Goal: Information Seeking & Learning: Learn about a topic

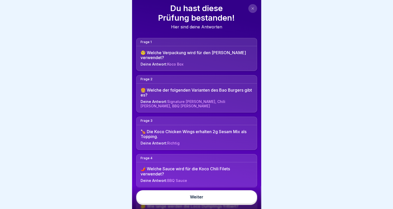
scroll to position [52, 0]
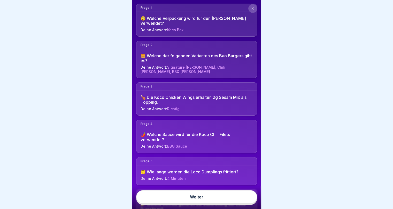
click at [249, 9] on button at bounding box center [252, 8] width 9 height 9
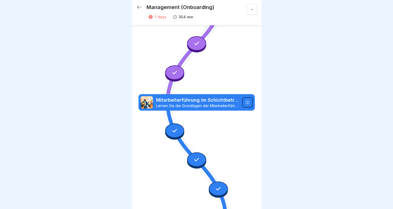
scroll to position [3365, 0]
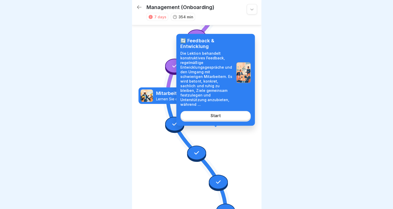
click at [214, 115] on link "Start" at bounding box center [215, 115] width 70 height 9
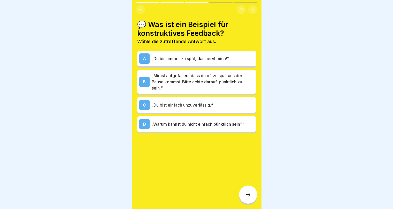
click at [250, 196] on icon at bounding box center [248, 195] width 6 height 6
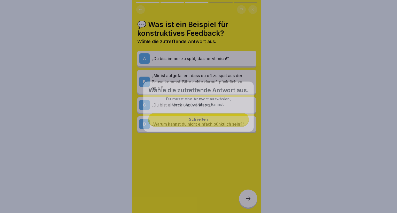
click at [250, 196] on div at bounding box center [198, 106] width 397 height 213
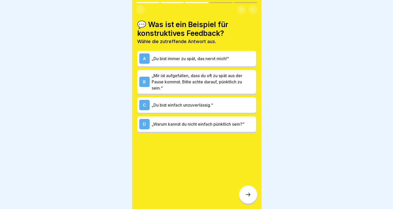
click at [250, 196] on div at bounding box center [248, 195] width 18 height 18
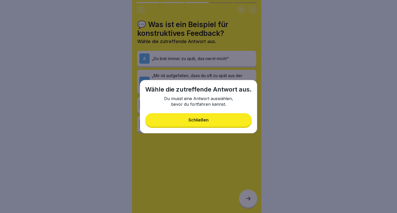
click at [212, 122] on button "Schließen" at bounding box center [198, 119] width 106 height 13
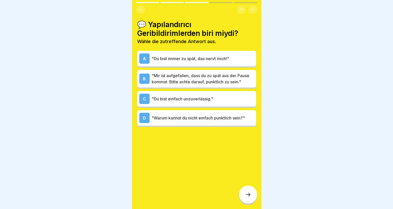
click at [281, 59] on div at bounding box center [196, 104] width 393 height 209
click at [230, 82] on font ""Mir ist aufgefallen, dass du zu spät aus der Pause kommst. Bitte achte darauf,…" at bounding box center [201, 78] width 98 height 11
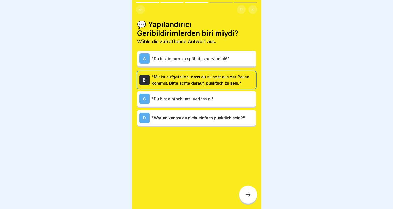
click at [246, 198] on icon at bounding box center [248, 195] width 6 height 6
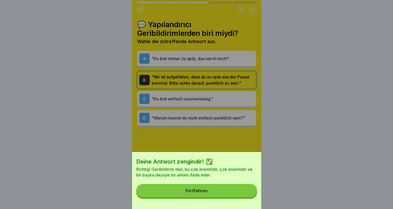
click at [233, 195] on button "Fortfahren" at bounding box center [196, 190] width 121 height 13
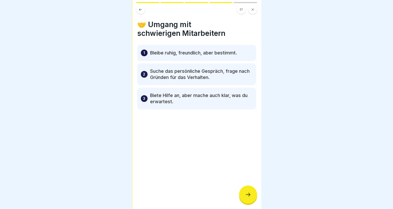
click at [274, 73] on div at bounding box center [196, 104] width 393 height 209
click at [225, 97] on p "Biete Hilfe an, aber mache auch klar, was du erwartest." at bounding box center [201, 98] width 102 height 12
click at [238, 101] on p "Biete Hilfe an, aber mache auch klar, was du erwartest." at bounding box center [201, 98] width 102 height 12
click at [246, 197] on icon at bounding box center [248, 195] width 6 height 6
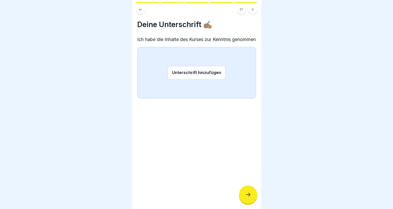
click at [210, 80] on button "Unterschrift hinzufügen" at bounding box center [197, 73] width 58 height 14
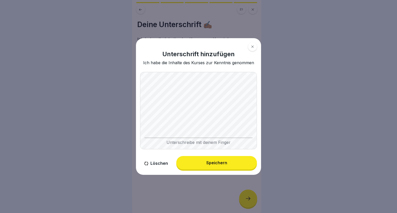
click at [213, 167] on button "Speichern" at bounding box center [216, 162] width 81 height 13
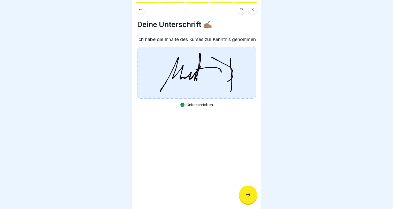
click at [246, 198] on icon at bounding box center [248, 195] width 6 height 6
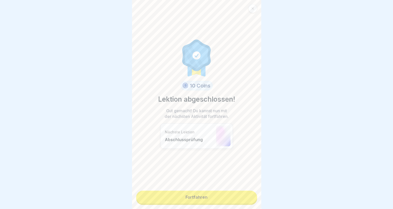
click at [245, 199] on link "Fortfahren" at bounding box center [196, 197] width 121 height 13
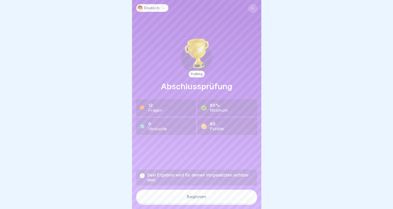
click at [241, 199] on button "Beginnen" at bounding box center [196, 197] width 121 height 14
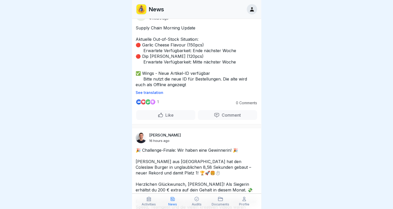
scroll to position [26, 0]
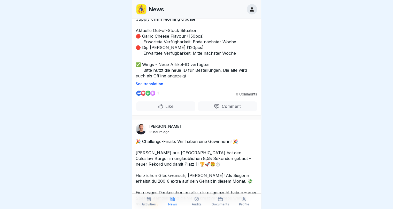
click at [152, 202] on div "Activities" at bounding box center [148, 201] width 21 height 10
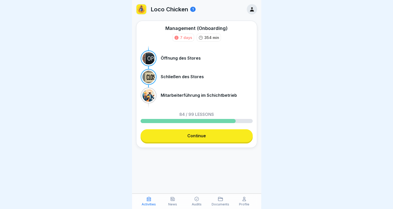
click at [191, 137] on link "Continue" at bounding box center [196, 135] width 112 height 13
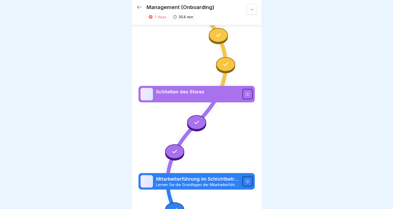
scroll to position [3418, 0]
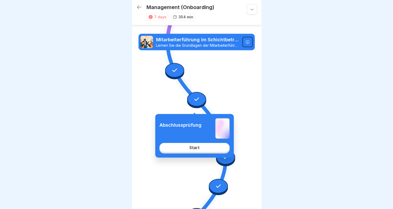
click at [203, 150] on link "Start" at bounding box center [194, 147] width 70 height 9
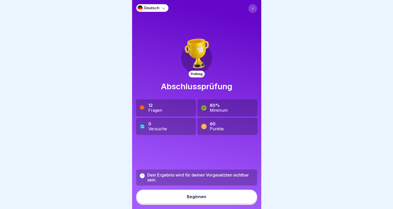
click at [206, 198] on button "Beginnen" at bounding box center [196, 197] width 121 height 14
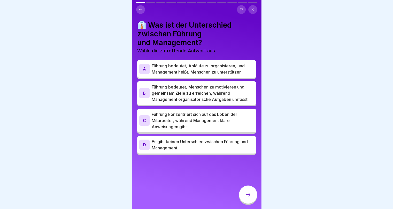
click at [140, 9] on icon at bounding box center [140, 10] width 4 height 4
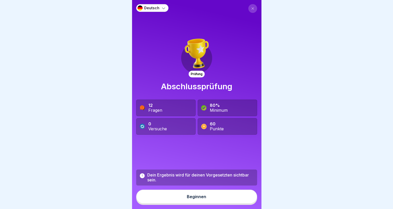
click at [152, 7] on p "Deutsch" at bounding box center [151, 8] width 15 height 4
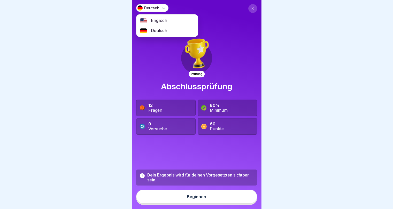
click at [159, 19] on span "Englisch" at bounding box center [159, 20] width 16 height 5
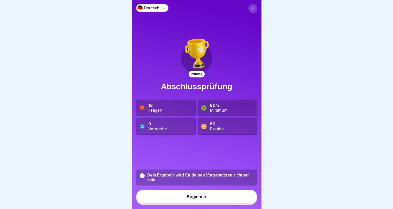
drag, startPoint x: 218, startPoint y: 199, endPoint x: 220, endPoint y: 194, distance: 5.7
click at [218, 199] on button "Beginnen" at bounding box center [196, 197] width 121 height 14
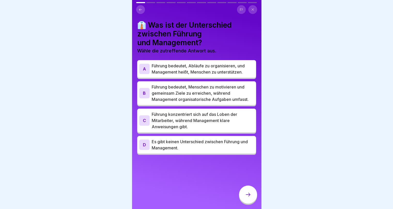
click at [141, 11] on icon at bounding box center [140, 10] width 4 height 4
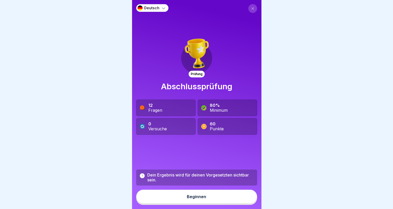
click at [152, 7] on p "Deutsch" at bounding box center [151, 8] width 15 height 4
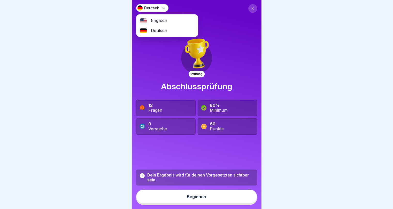
click at [160, 20] on span "Englisch" at bounding box center [159, 20] width 16 height 5
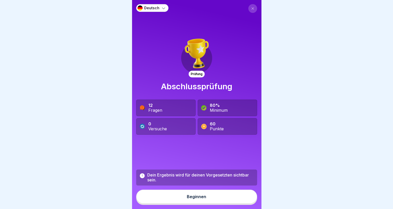
click at [161, 6] on icon at bounding box center [163, 7] width 5 height 5
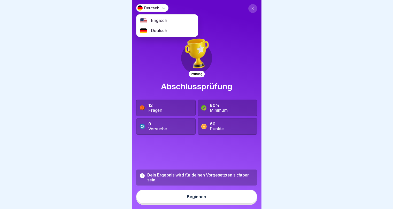
click at [163, 23] on div "Englisch" at bounding box center [166, 20] width 61 height 10
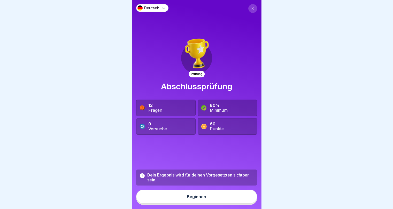
click at [159, 7] on div "Deutsch" at bounding box center [152, 8] width 32 height 8
click at [209, 203] on button "Beginnen" at bounding box center [196, 197] width 121 height 14
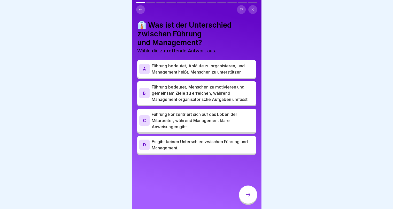
scroll to position [4, 0]
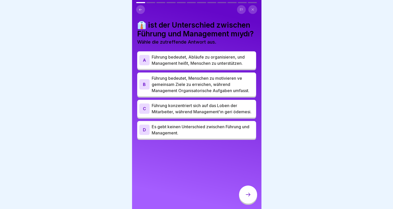
click at [286, 61] on div at bounding box center [196, 104] width 393 height 209
click at [236, 91] on p "Führung bedeutet, Menschen zu motivieren ve gemeinsam Ziele zu erreichen, währe…" at bounding box center [203, 84] width 102 height 19
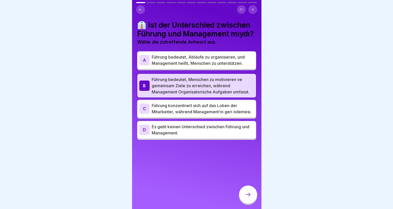
click at [253, 196] on div at bounding box center [248, 195] width 18 height 18
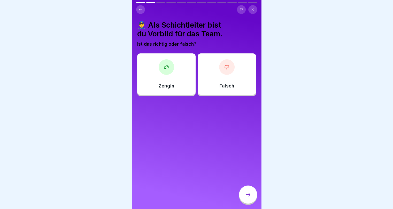
scroll to position [0, 0]
click at [150, 75] on div "Zengin" at bounding box center [166, 73] width 58 height 41
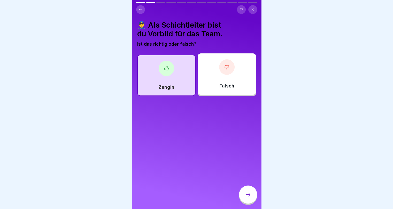
click at [246, 203] on div at bounding box center [248, 195] width 18 height 18
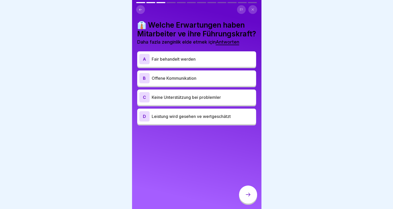
click at [229, 67] on div "A Fair behandelt werden" at bounding box center [196, 58] width 119 height 15
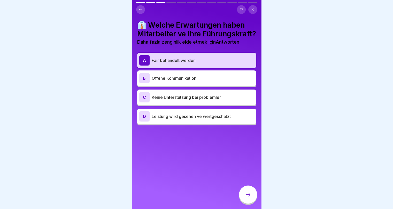
click at [231, 81] on p "Offene Kommunikation" at bounding box center [203, 78] width 102 height 6
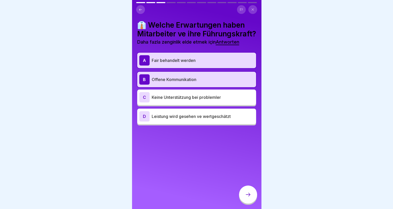
click at [220, 122] on div "D Leistung wird gesehen ve wertgeschätzt" at bounding box center [196, 116] width 115 height 10
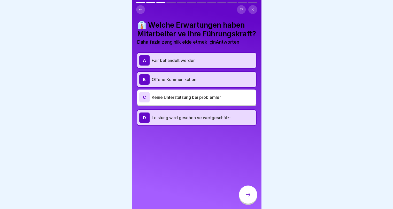
click at [251, 201] on div at bounding box center [248, 195] width 18 height 18
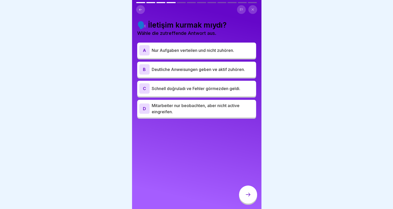
click at [215, 52] on font "Nur Aufgaben verteilen und nicht zuhören." at bounding box center [193, 50] width 82 height 5
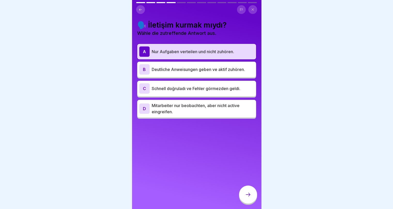
click at [215, 67] on font "Deutliche Anweisungen geben ve aktif zuhören." at bounding box center [198, 69] width 93 height 5
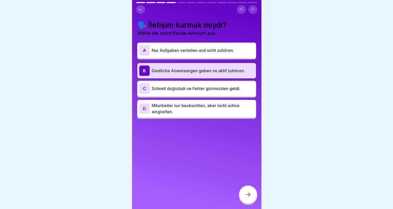
click at [247, 196] on icon at bounding box center [248, 195] width 6 height 6
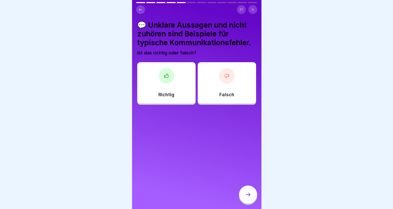
click at [304, 50] on div at bounding box center [196, 104] width 393 height 209
click at [189, 78] on div "Richtig" at bounding box center [166, 82] width 58 height 41
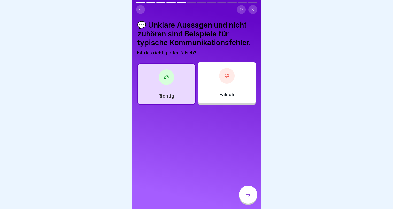
click at [251, 200] on div at bounding box center [248, 195] width 18 height 18
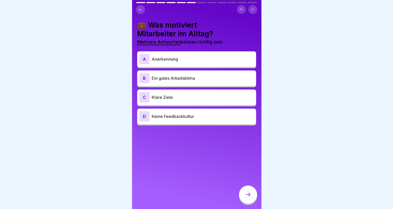
click at [187, 78] on p "Ein gutes Arbeitsklima" at bounding box center [203, 78] width 102 height 6
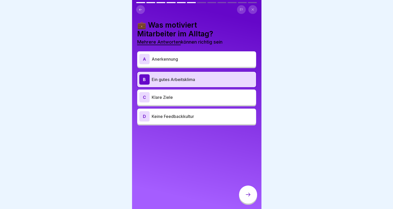
click at [187, 93] on div "C Klare Ziele" at bounding box center [196, 97] width 115 height 10
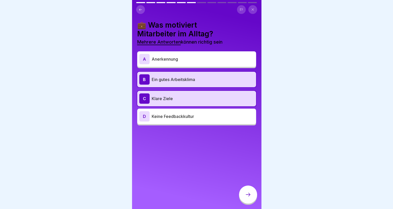
click at [184, 65] on div "A Anerkennung" at bounding box center [196, 58] width 119 height 15
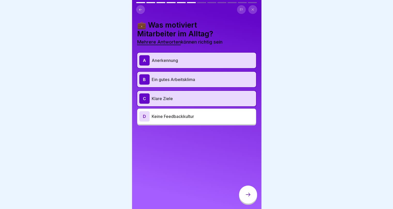
click at [250, 198] on icon at bounding box center [248, 195] width 6 height 6
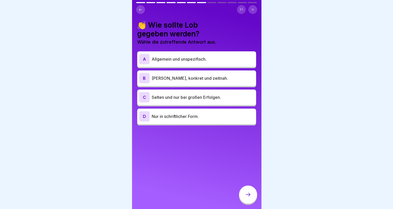
click at [187, 78] on p "Ehrlich, konkret und zeitnah." at bounding box center [203, 78] width 102 height 6
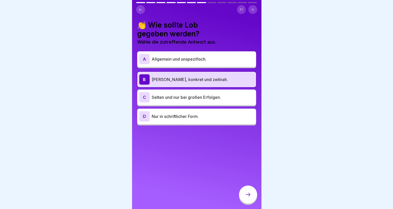
click at [190, 95] on p "Selten und nur bei großen Erfolgen." at bounding box center [203, 97] width 102 height 6
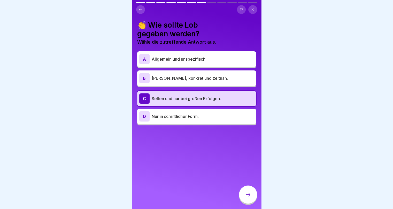
click at [185, 85] on div "B Ehrlich, konkret und zeitnah." at bounding box center [196, 77] width 119 height 15
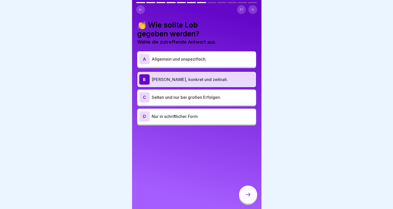
click at [247, 198] on icon at bounding box center [248, 195] width 6 height 6
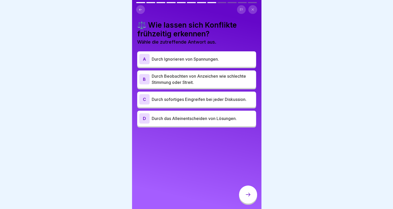
click at [211, 81] on p "Durch Beobachten von Anzeichen wie schlechte Stimmung oder Streit." at bounding box center [203, 79] width 102 height 12
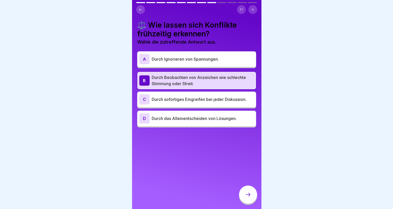
click at [249, 204] on div at bounding box center [248, 195] width 18 height 18
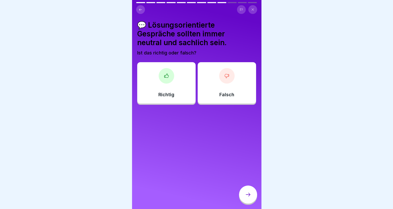
click at [165, 98] on div "Richtig" at bounding box center [166, 82] width 58 height 41
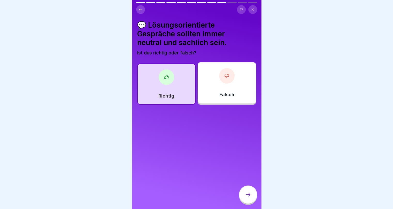
click at [243, 195] on div at bounding box center [248, 195] width 18 height 18
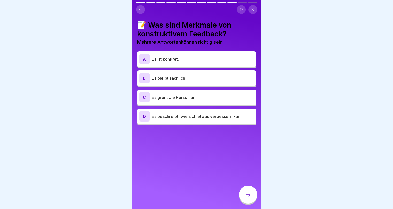
click at [187, 62] on p "Es ist konkret." at bounding box center [203, 59] width 102 height 6
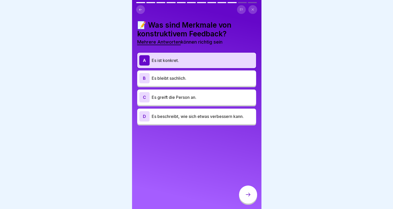
click at [201, 95] on p "Es greift die Person an." at bounding box center [203, 97] width 102 height 6
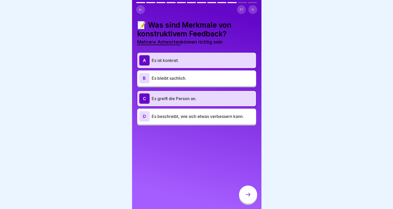
click at [178, 62] on p "Es ist konkret." at bounding box center [203, 60] width 102 height 6
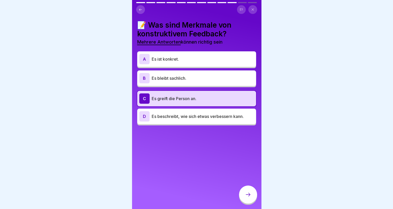
click at [247, 203] on div at bounding box center [248, 195] width 18 height 18
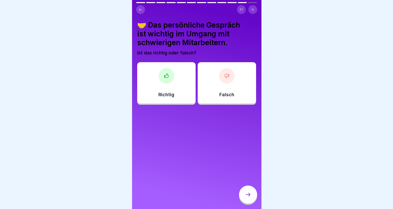
click at [162, 92] on p "Richtig" at bounding box center [166, 95] width 16 height 6
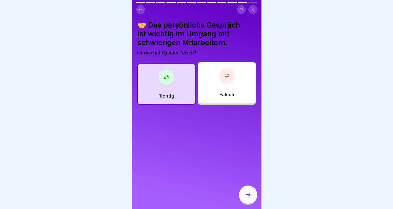
click at [252, 197] on div at bounding box center [248, 195] width 18 height 18
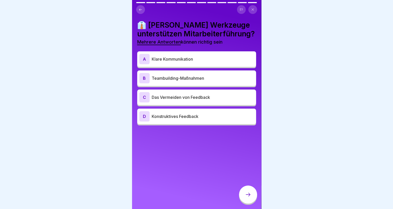
click at [164, 62] on p "Klare Kommunikation" at bounding box center [203, 59] width 102 height 6
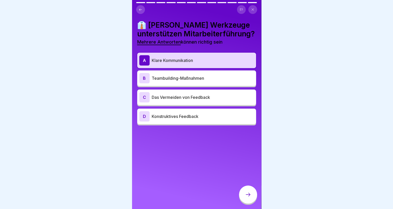
click at [168, 81] on p "Teambuilding-Maßnahmen" at bounding box center [203, 78] width 102 height 6
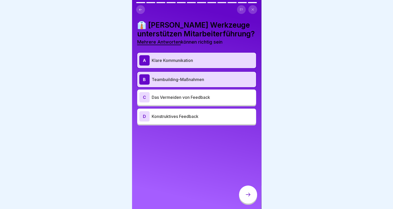
click at [170, 102] on div "C Das Vermeiden von Feedback" at bounding box center [196, 97] width 115 height 10
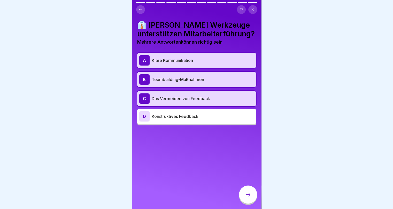
click at [173, 120] on p "Konstruktives Feedback" at bounding box center [203, 116] width 102 height 6
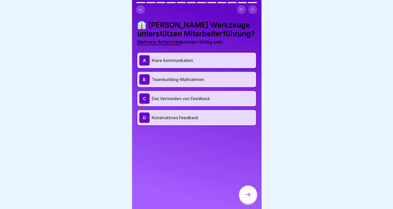
click at [245, 198] on icon at bounding box center [248, 195] width 6 height 6
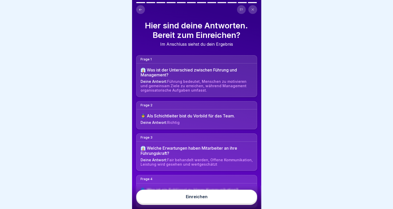
click at [236, 201] on button "Einreichen" at bounding box center [196, 197] width 121 height 14
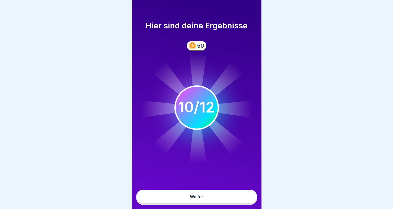
click at [235, 204] on button "Weiter" at bounding box center [196, 197] width 121 height 14
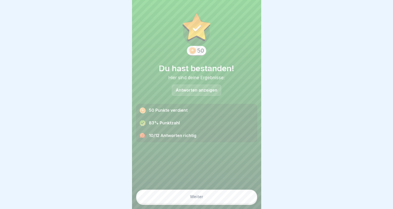
click at [235, 204] on button "Weiter" at bounding box center [196, 197] width 121 height 14
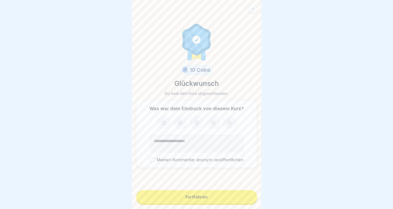
click at [235, 204] on button "Fortfahren" at bounding box center [196, 196] width 121 height 13
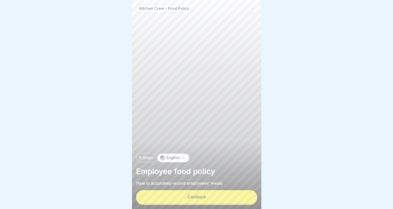
scroll to position [4, 0]
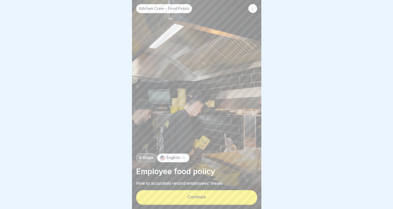
click at [174, 160] on p "English" at bounding box center [173, 158] width 13 height 4
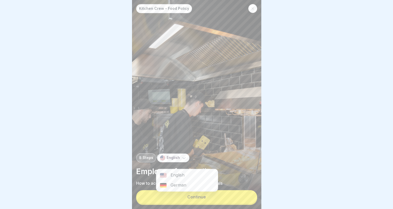
click at [285, 175] on div at bounding box center [196, 104] width 393 height 209
click at [233, 201] on button "Continue" at bounding box center [196, 196] width 121 height 13
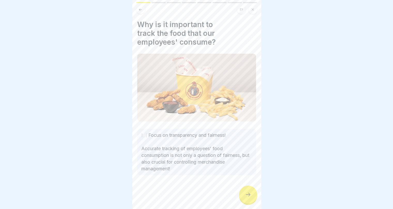
click at [246, 197] on icon at bounding box center [248, 195] width 6 height 6
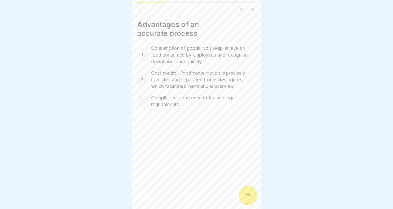
click at [246, 197] on icon at bounding box center [248, 195] width 6 height 6
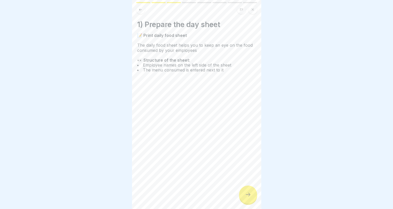
click at [246, 197] on icon at bounding box center [248, 195] width 6 height 6
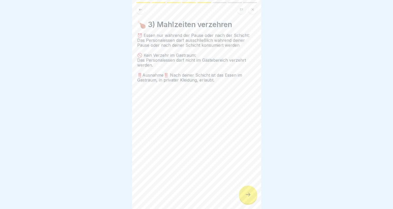
click at [246, 197] on icon at bounding box center [248, 195] width 6 height 6
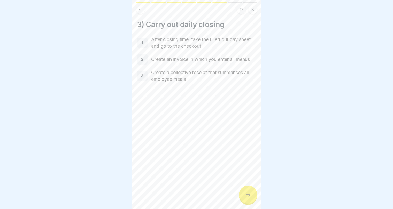
click at [246, 197] on icon at bounding box center [248, 195] width 6 height 6
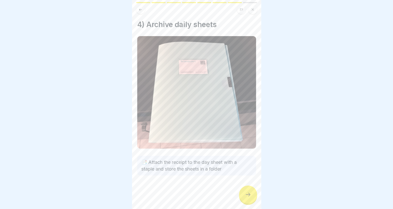
click at [246, 197] on icon at bounding box center [248, 195] width 6 height 6
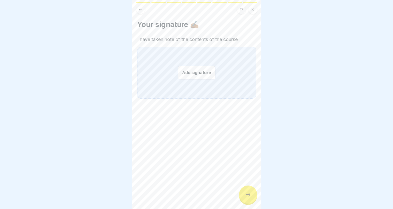
click at [246, 197] on icon at bounding box center [248, 195] width 6 height 6
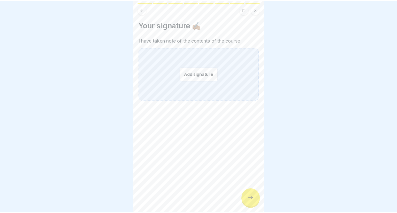
scroll to position [0, 0]
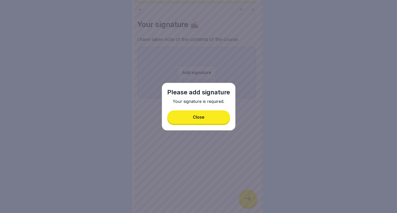
click at [193, 120] on button "Close" at bounding box center [198, 117] width 63 height 13
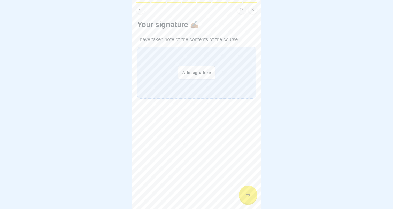
click at [202, 68] on button "Add signature" at bounding box center [197, 73] width 38 height 14
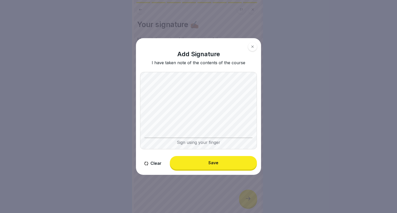
click at [222, 165] on button "Save" at bounding box center [213, 162] width 87 height 13
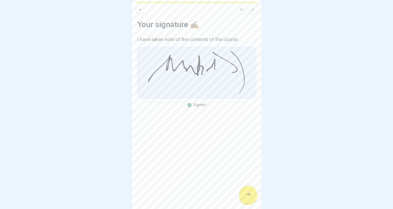
click at [246, 198] on icon at bounding box center [248, 195] width 6 height 6
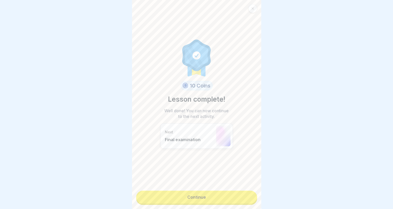
click at [229, 200] on link "Continue" at bounding box center [196, 197] width 121 height 13
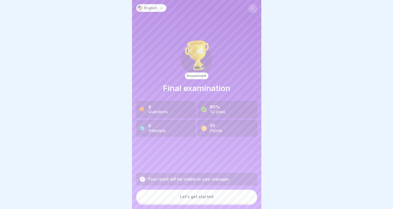
click at [224, 201] on button "Let’s get started" at bounding box center [196, 197] width 121 height 14
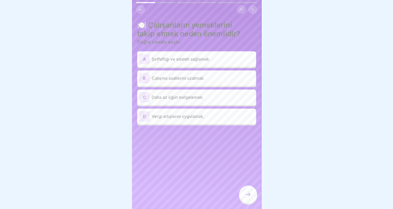
click at [295, 53] on div at bounding box center [196, 104] width 393 height 209
click at [222, 62] on p "Şeffaflığı ve adaleti sağlamak." at bounding box center [203, 59] width 102 height 6
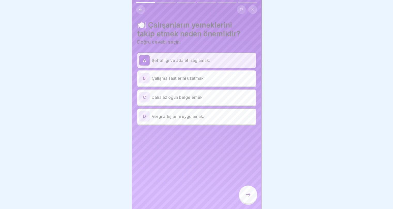
click at [223, 99] on p "Daha az öğün belgelemek." at bounding box center [203, 97] width 102 height 6
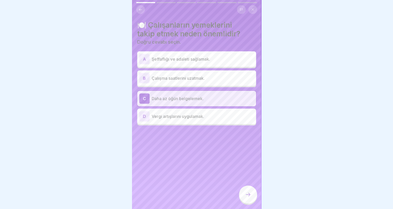
click at [216, 63] on div "A Şeffaflığı ve adaleti sağlamak." at bounding box center [196, 59] width 115 height 10
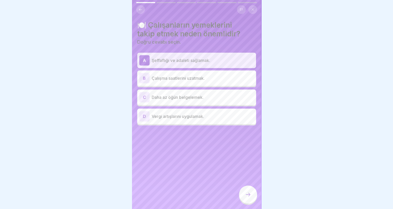
click at [248, 198] on icon at bounding box center [248, 195] width 6 height 6
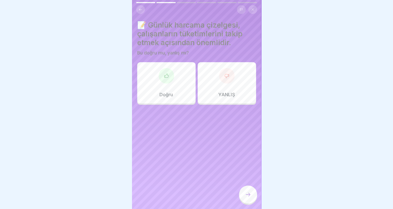
click at [171, 70] on div "Doğru" at bounding box center [166, 82] width 58 height 41
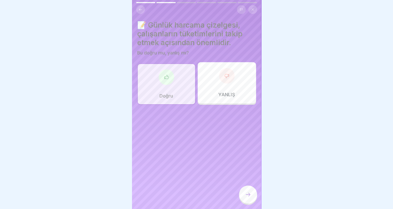
click at [248, 198] on icon at bounding box center [248, 195] width 6 height 6
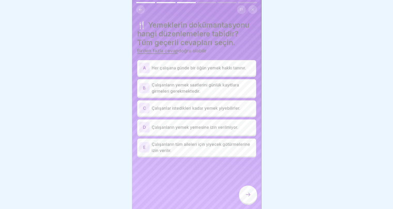
click at [201, 73] on div "A Her çalışana günde bir öğün yemek hakkı tanınır." at bounding box center [196, 68] width 115 height 10
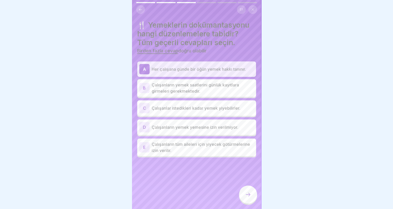
click at [203, 90] on p "Çalışanların yemek saatlerini günlük kayıtlara girmeleri gerekmektedir." at bounding box center [203, 88] width 102 height 12
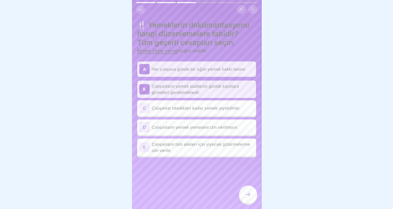
click at [210, 130] on p "Çalışanların yemek yemesine izin verilmiyor." at bounding box center [203, 127] width 102 height 6
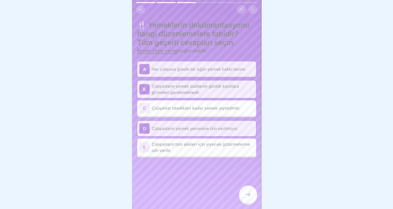
click at [210, 130] on font "Çalışanların yemek yemesine izin verilmiyor." at bounding box center [195, 128] width 86 height 5
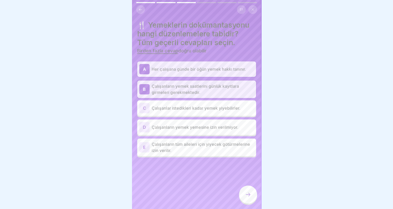
click at [250, 198] on icon at bounding box center [248, 195] width 6 height 6
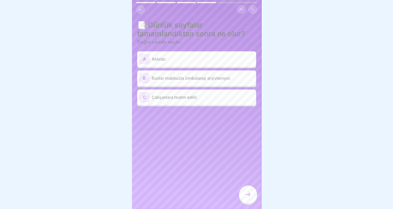
click at [220, 81] on p "Bunlar makbuzla zımbalanıp arşivleniyor." at bounding box center [203, 78] width 102 height 6
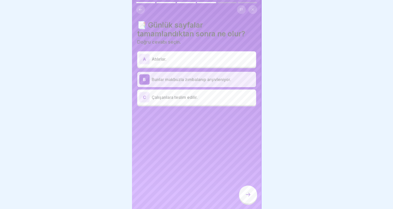
click at [251, 196] on div at bounding box center [248, 195] width 18 height 18
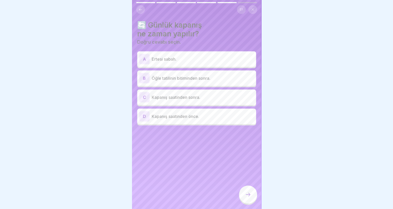
click at [163, 97] on font "Kapanış saatinden sonra." at bounding box center [176, 97] width 49 height 5
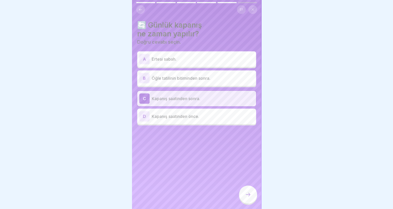
click at [249, 195] on div at bounding box center [248, 195] width 18 height 18
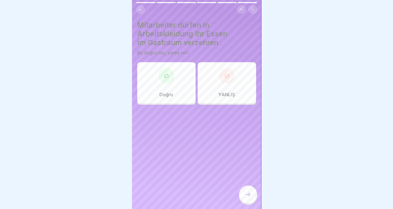
click at [212, 83] on div "YANLIŞ" at bounding box center [227, 82] width 58 height 41
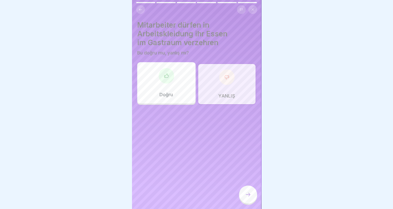
click at [250, 198] on icon at bounding box center [248, 195] width 6 height 6
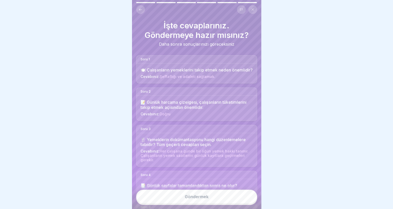
click at [235, 203] on button "Göndermek" at bounding box center [196, 197] width 121 height 14
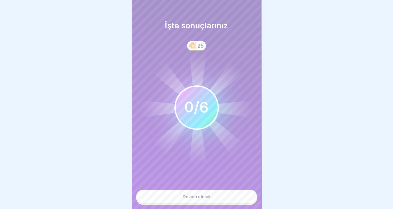
click at [235, 203] on button "Devam etmek" at bounding box center [196, 197] width 121 height 14
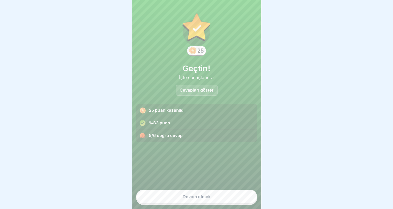
click at [226, 203] on button "Devam etmek" at bounding box center [196, 197] width 121 height 14
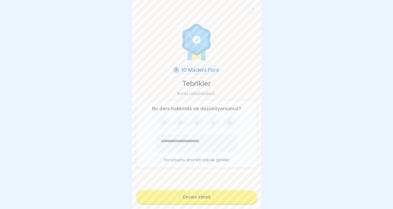
click at [224, 201] on button "Devam etmek" at bounding box center [196, 196] width 121 height 13
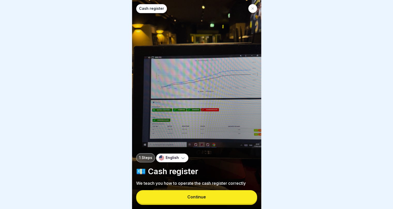
click at [298, 107] on div at bounding box center [196, 104] width 393 height 209
click at [232, 197] on button "Continue" at bounding box center [196, 196] width 121 height 13
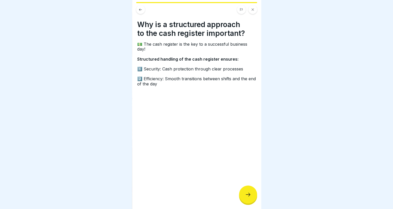
click at [232, 197] on div "Why is a structured approach to the cash register important? 💵 The cash registe…" at bounding box center [196, 104] width 129 height 209
click at [249, 197] on icon at bounding box center [248, 195] width 6 height 6
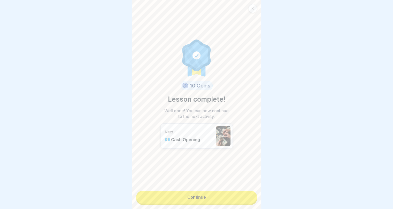
click at [244, 195] on link "Continue" at bounding box center [196, 197] width 121 height 13
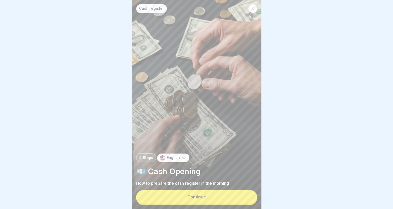
click at [240, 198] on button "Continue" at bounding box center [196, 196] width 121 height 13
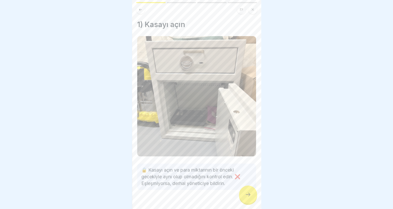
click at [305, 51] on div at bounding box center [196, 104] width 393 height 209
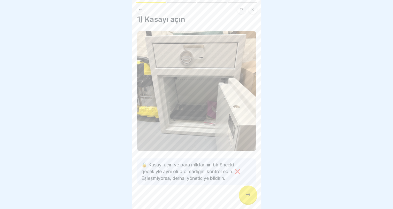
scroll to position [8, 0]
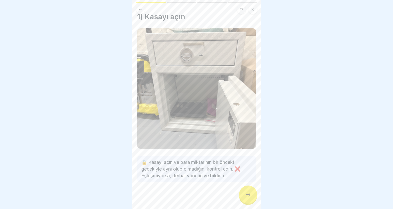
click at [250, 195] on icon at bounding box center [248, 195] width 6 height 6
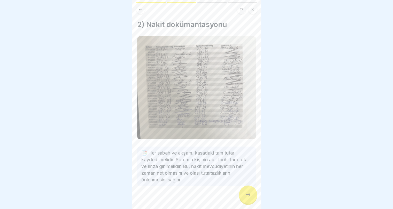
click at [250, 195] on icon at bounding box center [248, 195] width 6 height 6
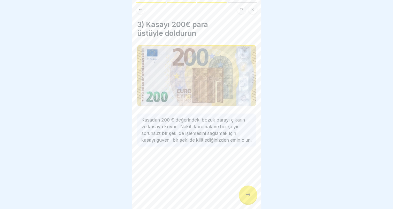
click at [249, 195] on icon at bounding box center [248, 195] width 5 height 4
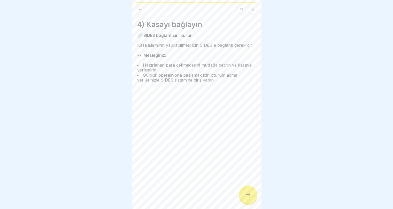
click at [249, 195] on icon at bounding box center [248, 195] width 5 height 4
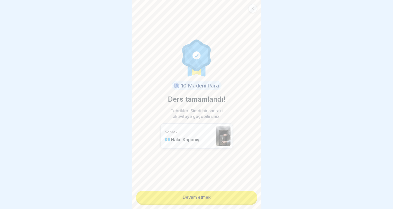
click at [240, 195] on link "Devam etmek" at bounding box center [196, 197] width 121 height 13
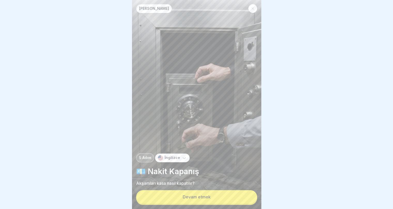
click at [234, 198] on button "Devam etmek" at bounding box center [196, 196] width 121 height 13
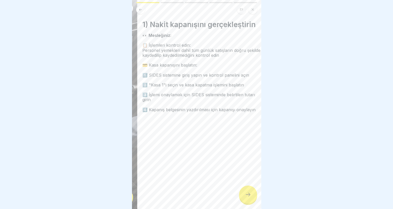
click at [157, 107] on font "4️⃣ Kapanış belgesinin yazdırılması için kapanışı onaylayın" at bounding box center [198, 109] width 113 height 5
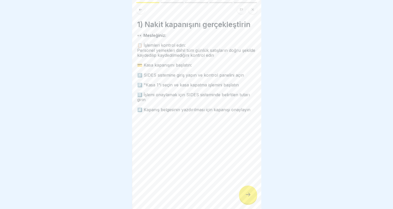
click at [246, 198] on icon at bounding box center [248, 195] width 6 height 6
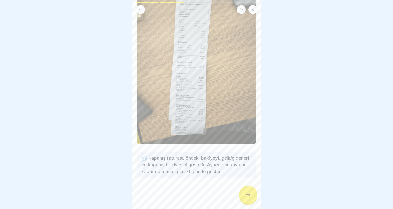
scroll to position [51, 0]
click at [246, 195] on icon at bounding box center [248, 195] width 6 height 6
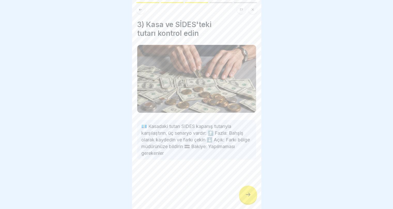
click at [249, 196] on icon at bounding box center [248, 195] width 6 height 6
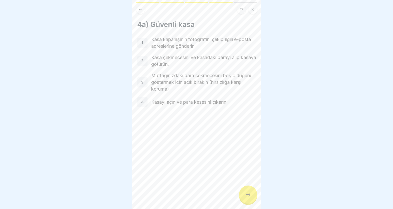
click at [249, 196] on icon at bounding box center [248, 195] width 6 height 6
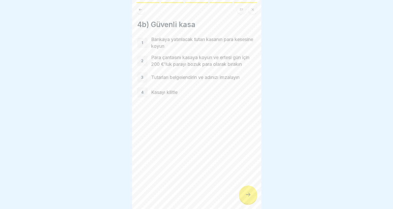
click at [249, 196] on icon at bounding box center [248, 195] width 6 height 6
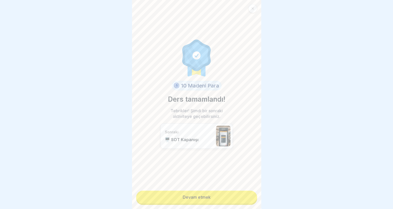
click at [249, 196] on link "Devam etmek" at bounding box center [196, 197] width 121 height 13
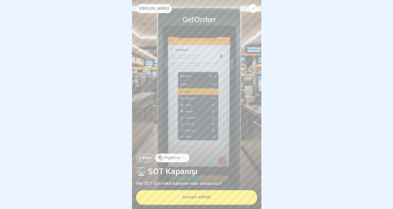
click at [249, 196] on button "Devam etmek" at bounding box center [196, 196] width 121 height 13
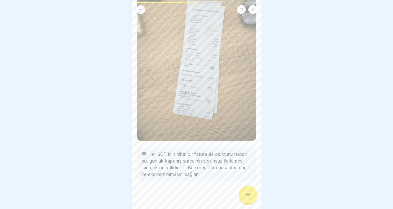
scroll to position [58, 0]
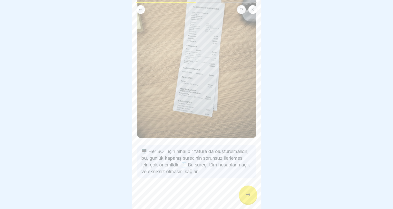
click at [251, 201] on div at bounding box center [248, 195] width 18 height 18
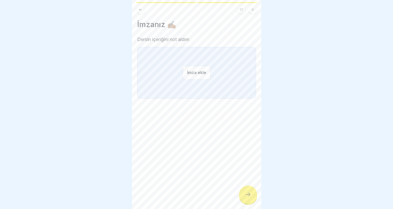
click at [202, 72] on button "İmza ekle" at bounding box center [197, 73] width 28 height 14
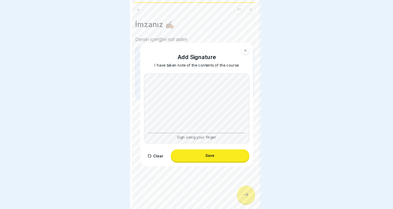
scroll to position [0, 0]
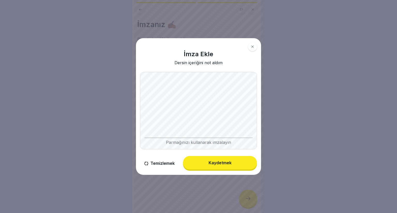
click at [221, 162] on font "Kaydetmek" at bounding box center [219, 162] width 23 height 5
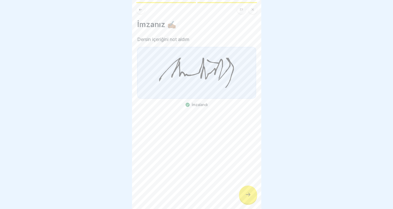
click at [244, 197] on div at bounding box center [248, 195] width 18 height 18
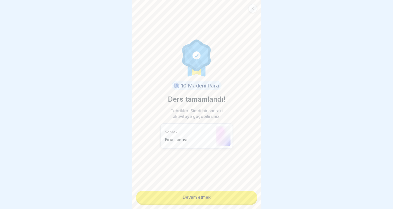
click at [224, 201] on link "Devam etmek" at bounding box center [196, 197] width 121 height 13
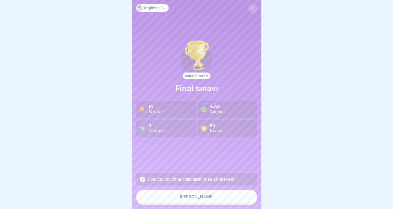
scroll to position [4, 0]
click at [202, 203] on button "Hadi başlayalım" at bounding box center [196, 197] width 121 height 14
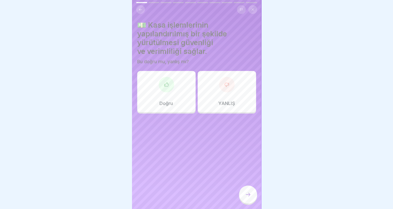
click at [158, 90] on div "Doğru" at bounding box center [166, 91] width 58 height 41
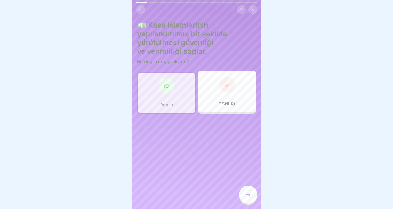
click at [248, 194] on icon at bounding box center [248, 195] width 6 height 6
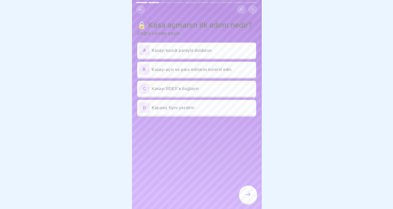
click at [195, 94] on div "C Kasayı SIDES'e bağlayın" at bounding box center [196, 88] width 115 height 10
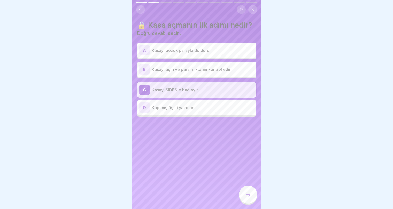
click at [216, 72] on font "Kasayı açın ve para miktarını kontrol edin" at bounding box center [192, 69] width 80 height 5
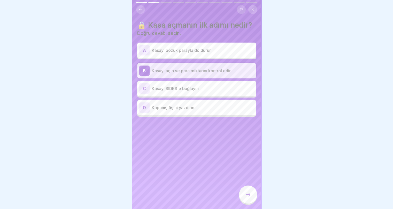
click at [248, 196] on icon at bounding box center [248, 195] width 6 height 6
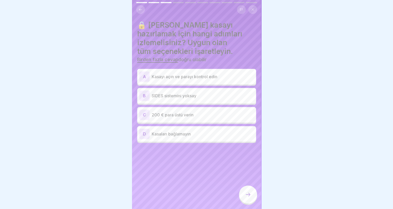
click at [190, 76] on div "A Kasayı açın ve parayı kontrol edin" at bounding box center [196, 77] width 115 height 10
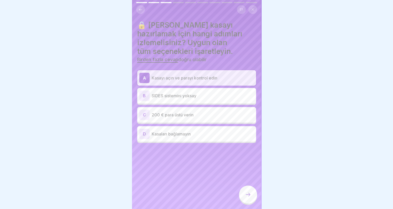
click at [192, 95] on div "B SIDES sistemini yoksay" at bounding box center [196, 96] width 115 height 10
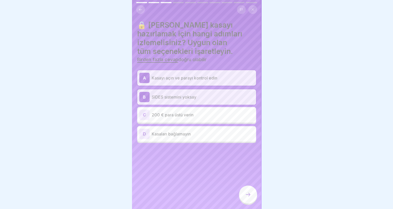
click at [192, 95] on font "SIDES sistemini yoksay" at bounding box center [174, 96] width 45 height 5
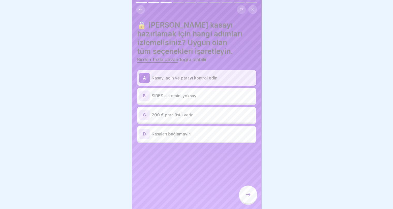
click at [250, 199] on div at bounding box center [248, 195] width 18 height 18
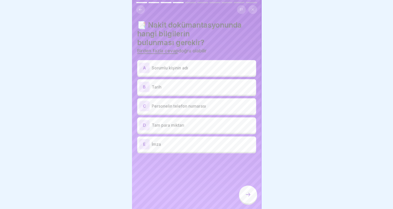
click at [183, 65] on font "Sorumlu kişinin adı" at bounding box center [170, 67] width 36 height 5
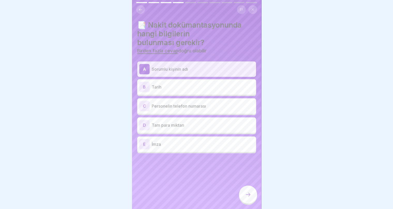
click at [185, 84] on p "Tarih" at bounding box center [203, 87] width 102 height 6
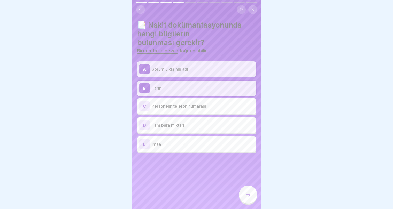
click at [191, 122] on p "Tam para miktarı" at bounding box center [203, 125] width 102 height 6
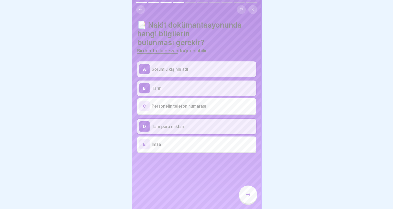
click at [190, 141] on p "İmza" at bounding box center [203, 144] width 102 height 6
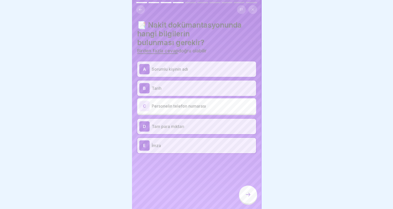
click at [250, 197] on icon at bounding box center [248, 195] width 6 height 6
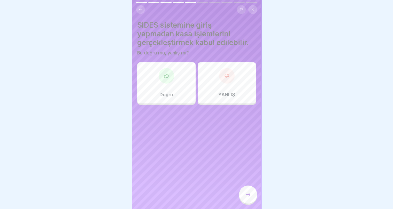
click at [217, 86] on div "YANLIŞ" at bounding box center [227, 82] width 58 height 41
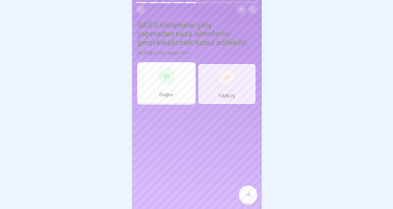
click at [246, 191] on div at bounding box center [248, 195] width 18 height 18
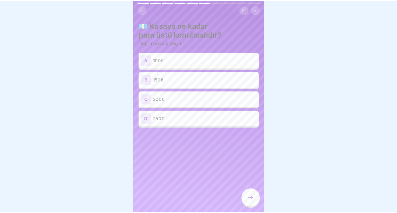
scroll to position [0, 0]
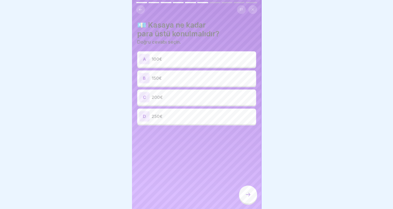
click at [184, 96] on p "200€" at bounding box center [203, 97] width 102 height 6
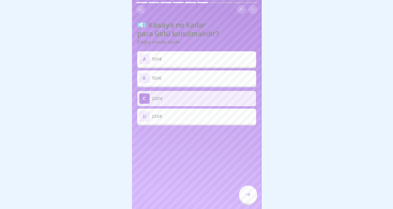
drag, startPoint x: 248, startPoint y: 194, endPoint x: 242, endPoint y: 188, distance: 8.6
click at [248, 193] on div at bounding box center [248, 195] width 18 height 18
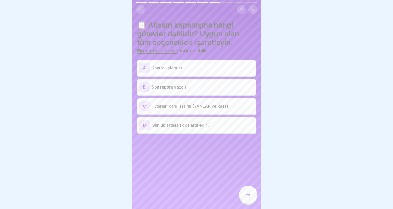
click at [164, 69] on font "Kontrol işlemleri" at bounding box center [168, 67] width 32 height 5
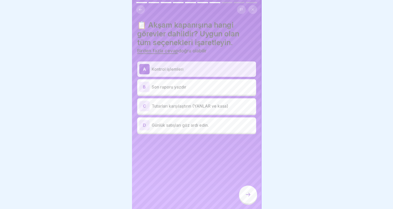
click at [172, 86] on font "Son raporu yazdır" at bounding box center [169, 86] width 35 height 5
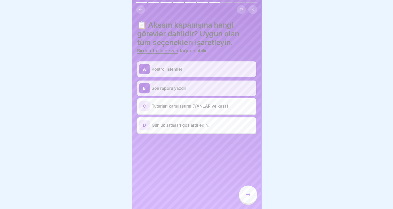
click at [181, 109] on div "C Tutarları karşılaştırın (YANLAR ve kasa)" at bounding box center [196, 106] width 115 height 10
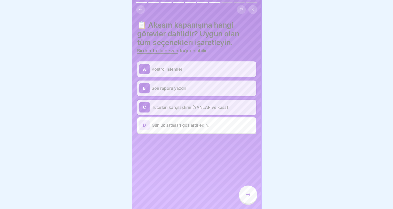
click at [186, 126] on font "Günlük satışları göz ardı edin." at bounding box center [180, 125] width 57 height 5
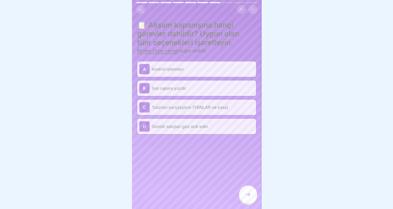
click at [249, 198] on icon at bounding box center [248, 195] width 6 height 6
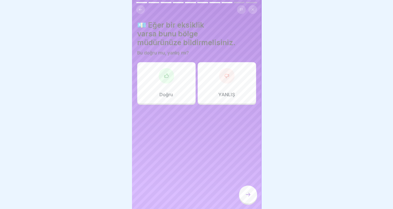
click at [141, 11] on icon at bounding box center [140, 10] width 4 height 4
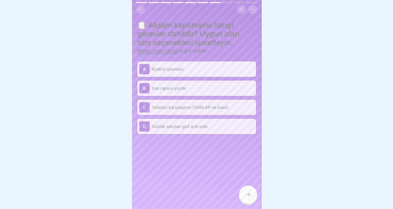
click at [222, 127] on p "Günlük satışları göz ardı edin." at bounding box center [203, 126] width 102 height 6
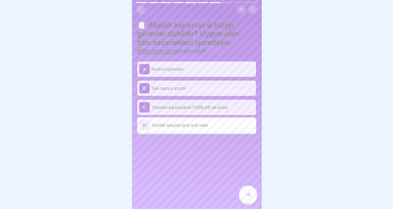
click at [250, 196] on div at bounding box center [248, 195] width 18 height 18
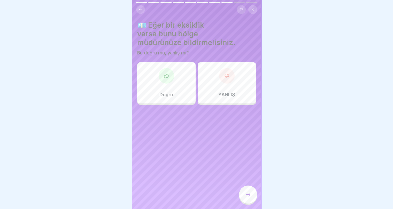
click at [174, 78] on div "Doğru" at bounding box center [166, 82] width 58 height 41
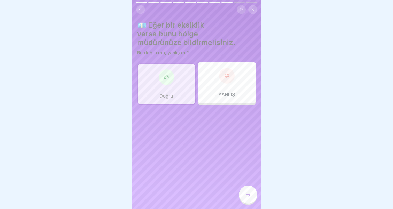
click at [247, 198] on icon at bounding box center [248, 195] width 6 height 6
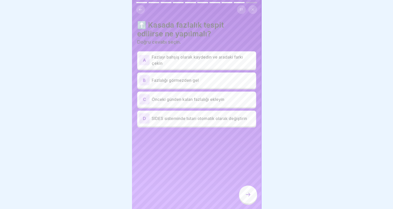
click at [210, 65] on p "Fazlayı bahşiş olarak kaydedin ve aradaki farkı çekin" at bounding box center [203, 60] width 102 height 12
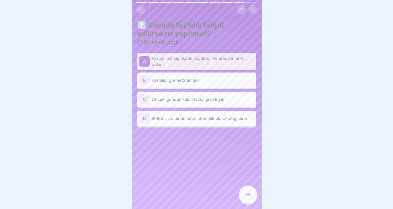
click at [238, 194] on div "İngilizce Değerlendirme Final sınavı 10 Sorular %80 Geçmek 0 Girişimler 50 Puan…" at bounding box center [196, 104] width 129 height 209
click at [243, 197] on div at bounding box center [248, 195] width 18 height 18
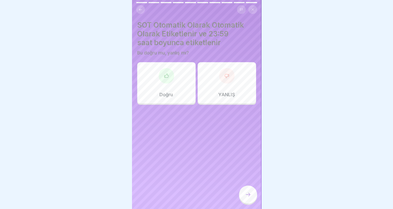
click at [176, 79] on div "Doğru" at bounding box center [166, 82] width 58 height 41
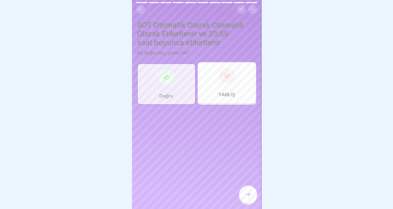
drag, startPoint x: 248, startPoint y: 202, endPoint x: 247, endPoint y: 200, distance: 2.8
click at [248, 202] on div at bounding box center [248, 195] width 18 height 18
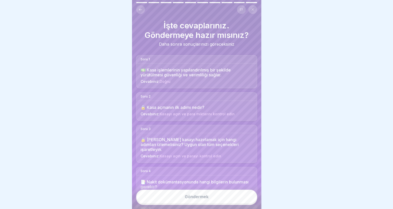
drag, startPoint x: 211, startPoint y: 201, endPoint x: 211, endPoint y: 198, distance: 2.6
click at [211, 200] on button "Göndermek" at bounding box center [196, 197] width 121 height 14
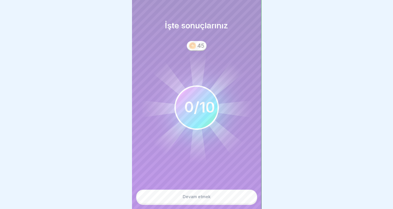
click at [212, 198] on button "Devam etmek" at bounding box center [196, 197] width 121 height 14
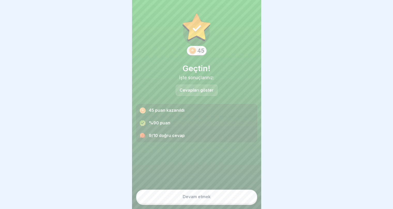
click at [207, 199] on font "Devam etmek" at bounding box center [197, 196] width 28 height 5
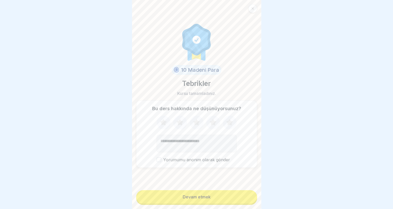
click at [207, 200] on font "Devam etmek" at bounding box center [197, 196] width 28 height 5
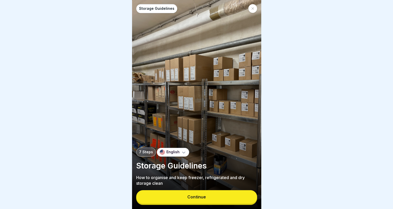
click at [226, 204] on button "Continue" at bounding box center [196, 196] width 121 height 13
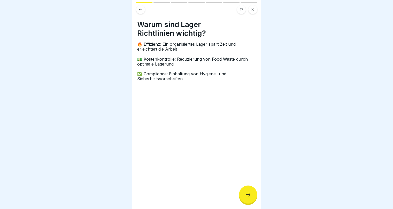
click at [140, 10] on icon at bounding box center [140, 10] width 4 height 4
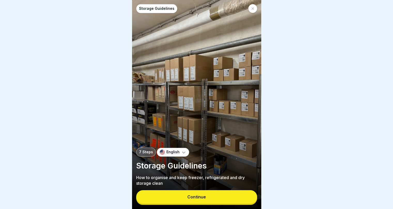
click at [188, 204] on button "Continue" at bounding box center [196, 196] width 121 height 13
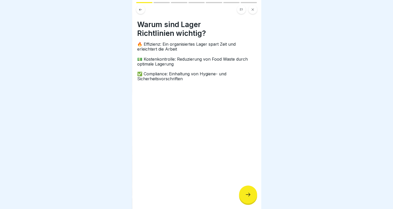
click at [248, 202] on div at bounding box center [248, 195] width 18 height 18
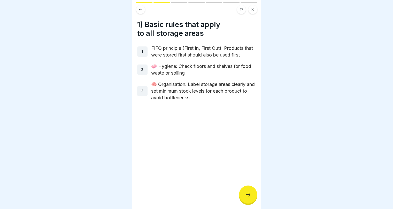
click at [247, 202] on div at bounding box center [248, 195] width 18 height 18
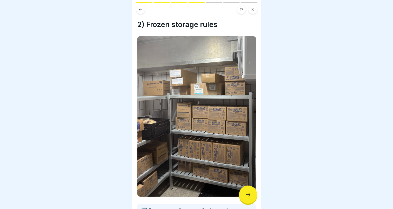
click at [247, 202] on div at bounding box center [248, 195] width 18 height 18
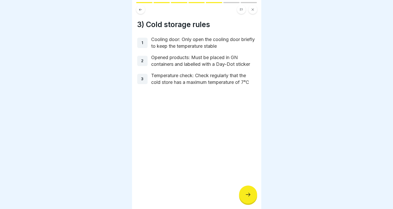
click at [247, 202] on div at bounding box center [248, 195] width 18 height 18
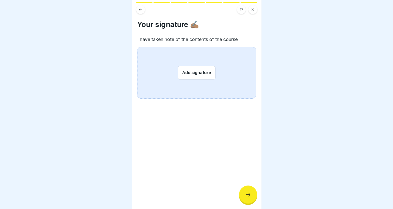
click at [247, 202] on div at bounding box center [248, 195] width 18 height 18
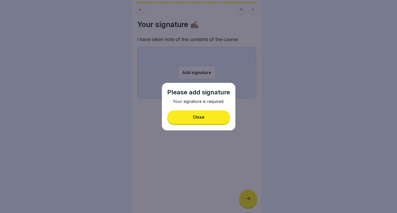
click at [199, 121] on button "Close" at bounding box center [198, 117] width 63 height 13
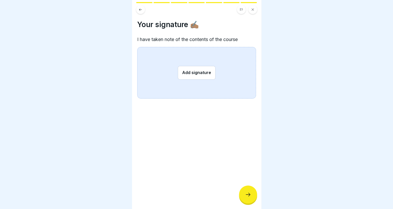
click at [191, 71] on button "Add signature" at bounding box center [197, 73] width 38 height 14
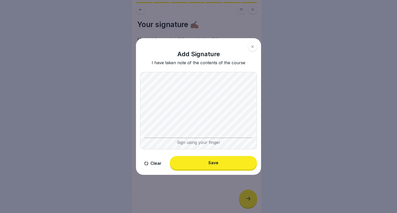
click at [223, 160] on button "Save" at bounding box center [213, 162] width 87 height 13
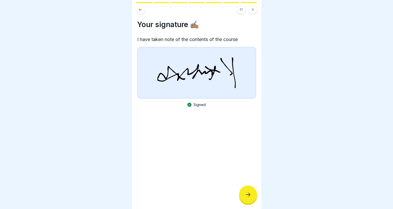
click at [257, 205] on div "Your signature ✍🏽 I have taken note of the contents of the course Signed" at bounding box center [196, 104] width 129 height 209
click at [250, 198] on icon at bounding box center [248, 195] width 6 height 6
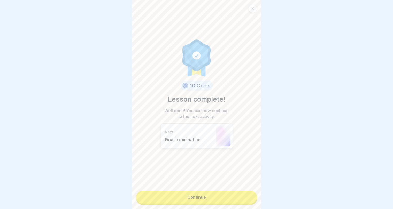
click at [245, 195] on link "Continue" at bounding box center [196, 197] width 121 height 13
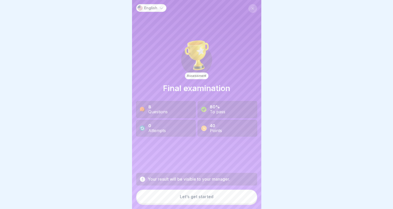
click at [235, 200] on button "Let’s get started" at bounding box center [196, 197] width 121 height 14
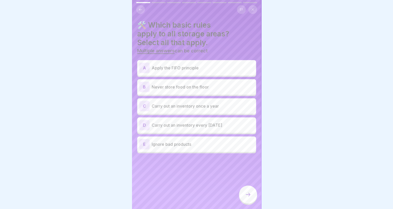
drag, startPoint x: 291, startPoint y: 61, endPoint x: 285, endPoint y: 59, distance: 6.5
click at [288, 58] on div at bounding box center [196, 104] width 393 height 209
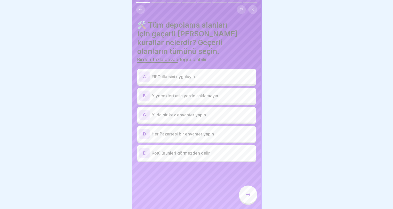
click at [187, 78] on font "FIFO ilkesini uygulayın" at bounding box center [173, 76] width 43 height 5
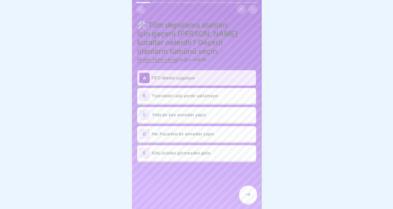
click at [205, 98] on font "Yiyecekleri asla yerde saklamayın" at bounding box center [185, 95] width 66 height 5
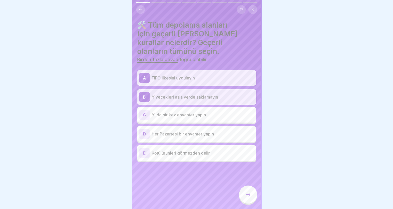
click at [213, 138] on div "D Her Pazartesi bir envanter yapın" at bounding box center [196, 134] width 115 height 10
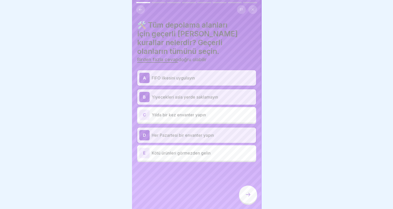
click at [244, 200] on div at bounding box center [248, 195] width 18 height 18
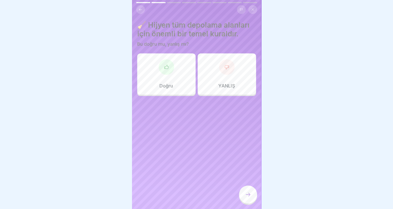
click at [168, 69] on div at bounding box center [166, 66] width 15 height 15
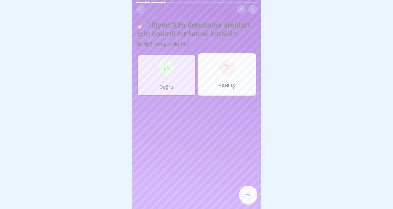
click at [248, 203] on div at bounding box center [248, 195] width 18 height 18
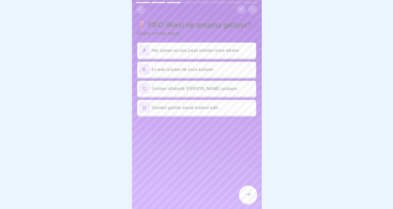
click at [225, 52] on font "Her zaman en son çıkan ürünleri önce tüketin" at bounding box center [195, 50] width 87 height 5
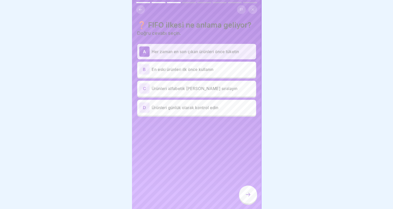
click at [224, 68] on p "En eski ürünleri ilk önce kullanın" at bounding box center [203, 69] width 102 height 6
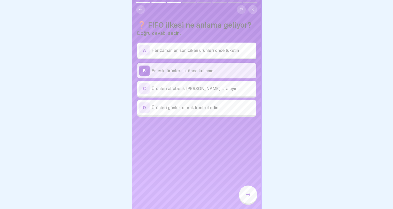
click at [250, 198] on icon at bounding box center [248, 195] width 6 height 6
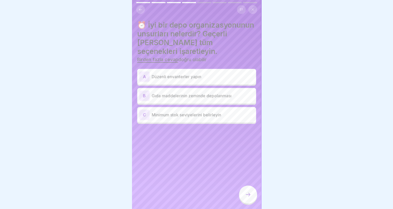
click at [202, 79] on p "Düzenli envanterler yapın" at bounding box center [203, 77] width 102 height 6
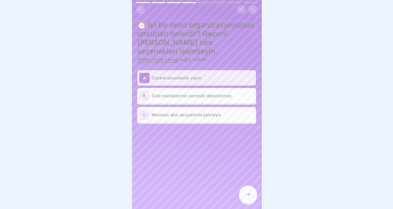
click at [202, 99] on div "B Gıda maddelerinin zeminde depolanması" at bounding box center [196, 96] width 115 height 10
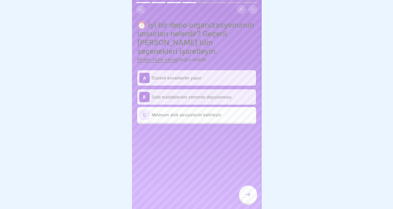
click at [203, 96] on font "Gıda maddelerinin zeminde depolanması" at bounding box center [192, 96] width 80 height 5
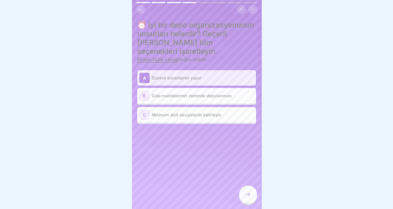
click at [198, 118] on div "C Minimum stok seviyelerini belirleyin" at bounding box center [196, 115] width 115 height 10
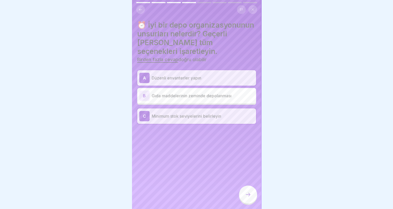
click at [248, 198] on icon at bounding box center [248, 195] width 6 height 6
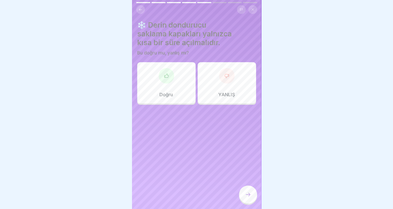
click at [175, 76] on div "Doğru" at bounding box center [166, 82] width 58 height 41
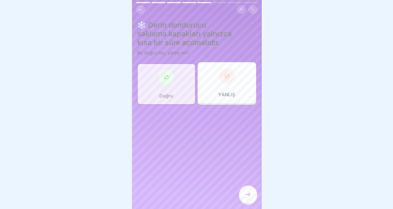
click at [250, 198] on icon at bounding box center [248, 195] width 6 height 6
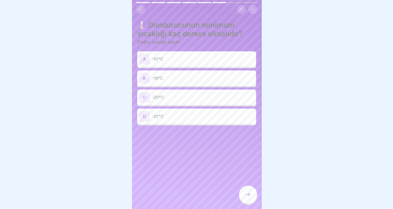
click at [183, 81] on p "-18°C" at bounding box center [203, 78] width 102 height 6
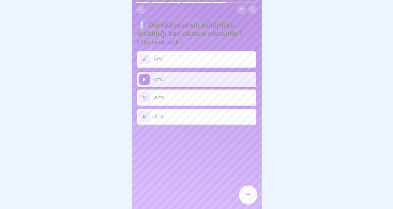
click at [246, 194] on div at bounding box center [248, 195] width 18 height 18
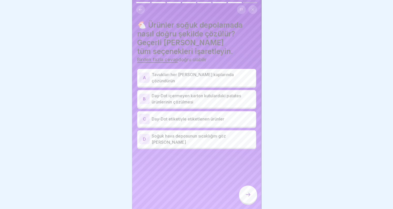
click at [200, 78] on font "Tavukları her zaman GN kaplarında çözündürün" at bounding box center [193, 77] width 82 height 11
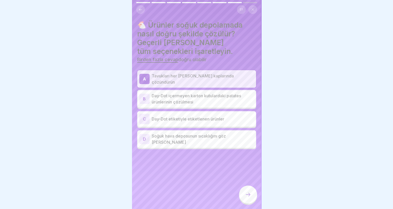
click at [206, 100] on p "Day-Dot içermeyen karton kutulardaki patates ürünlerinin çözülmesi" at bounding box center [203, 99] width 102 height 12
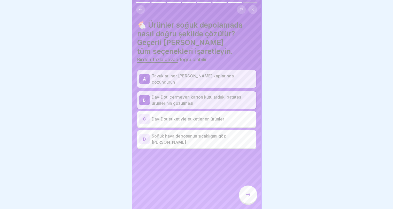
click at [250, 198] on icon at bounding box center [248, 195] width 6 height 6
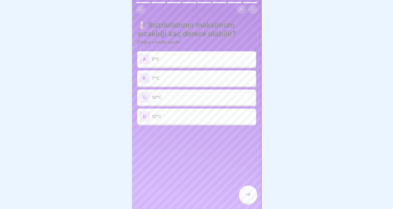
click at [209, 84] on div "B 7°C" at bounding box center [196, 77] width 119 height 15
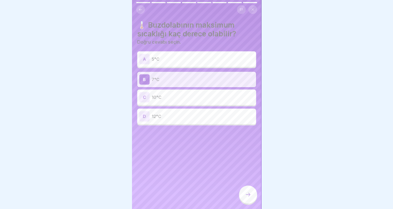
click at [244, 204] on div at bounding box center [248, 195] width 18 height 18
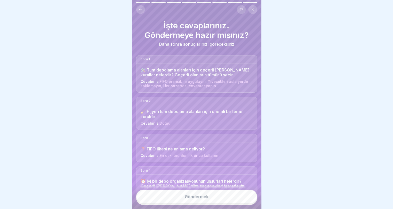
click at [226, 204] on button "Göndermek" at bounding box center [196, 197] width 121 height 14
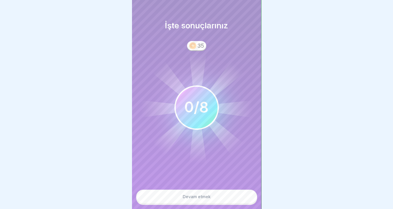
click at [229, 204] on button "Devam etmek" at bounding box center [196, 197] width 121 height 14
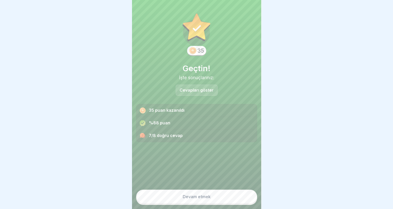
click at [229, 204] on button "Devam etmek" at bounding box center [196, 197] width 121 height 14
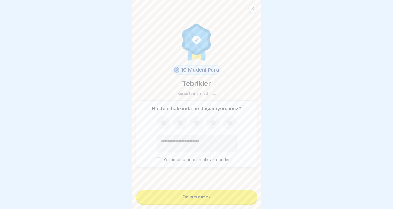
click at [229, 204] on button "Devam etmek" at bounding box center [196, 196] width 121 height 13
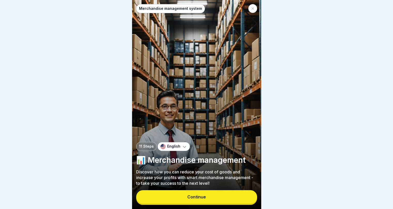
scroll to position [4, 0]
click at [224, 196] on button "Continue" at bounding box center [196, 196] width 121 height 13
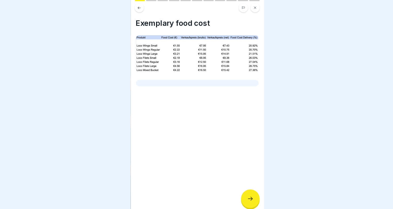
scroll to position [0, 0]
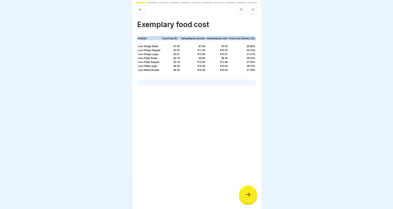
click at [251, 198] on div at bounding box center [248, 195] width 18 height 18
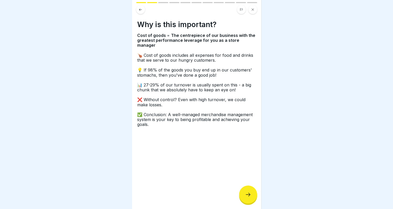
click at [247, 198] on icon at bounding box center [248, 195] width 6 height 6
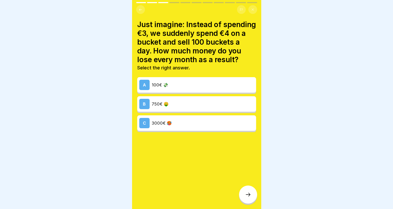
click at [247, 198] on icon at bounding box center [248, 195] width 6 height 6
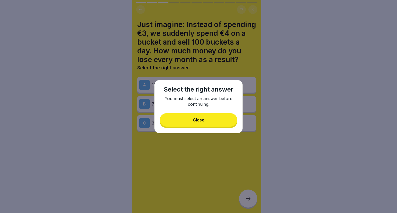
click at [196, 123] on button "Close" at bounding box center [198, 119] width 77 height 13
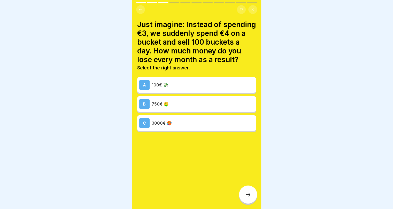
click at [303, 38] on div at bounding box center [196, 104] width 393 height 209
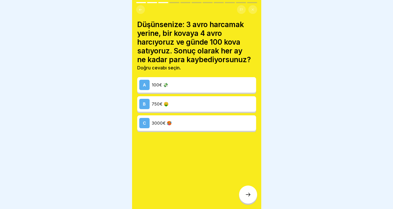
click at [200, 88] on div "A 100€ 💸" at bounding box center [196, 85] width 115 height 10
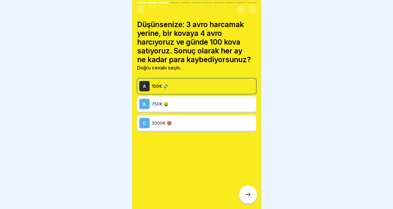
click at [251, 198] on icon at bounding box center [248, 195] width 6 height 6
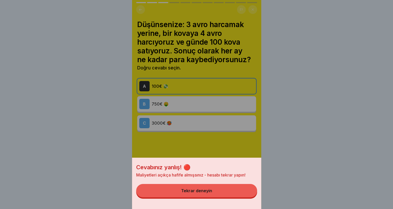
click at [241, 198] on button "Tekrar deneyin" at bounding box center [196, 190] width 121 height 13
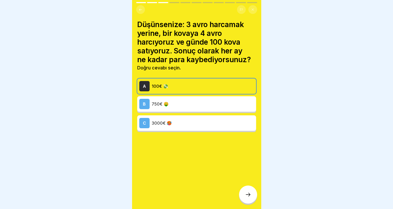
click at [206, 105] on p "750€ 🤑" at bounding box center [203, 104] width 102 height 6
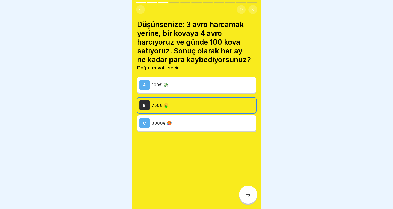
click at [244, 197] on div at bounding box center [248, 195] width 18 height 18
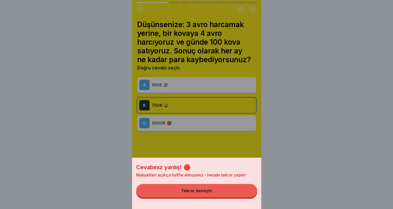
click at [233, 196] on button "Tekrar deneyin" at bounding box center [196, 190] width 121 height 13
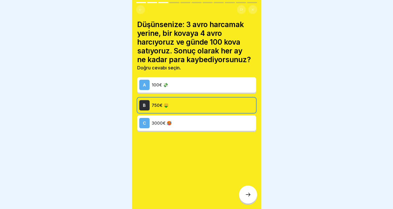
click at [213, 127] on div "C 3000€ 🥵" at bounding box center [196, 123] width 115 height 10
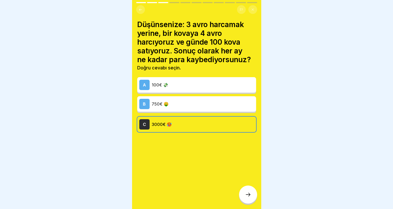
click at [250, 202] on div at bounding box center [248, 195] width 18 height 18
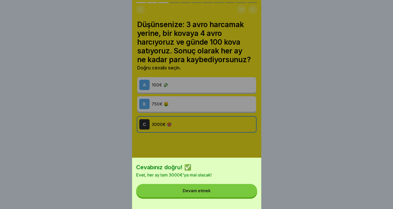
click at [229, 196] on button "Devam etmek" at bounding box center [196, 190] width 121 height 13
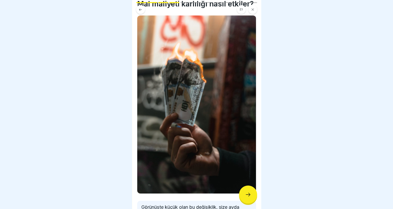
scroll to position [52, 0]
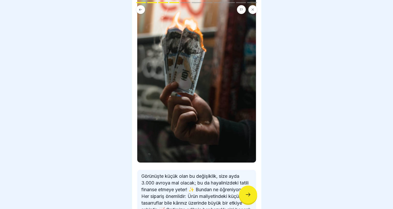
click at [246, 198] on icon at bounding box center [248, 195] width 6 height 6
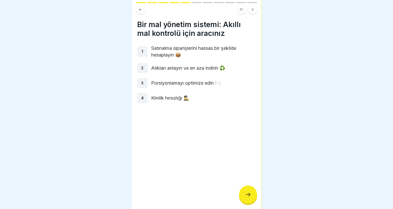
click at [249, 204] on div at bounding box center [248, 195] width 18 height 18
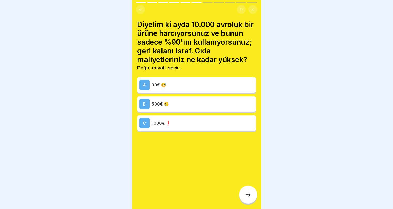
click at [200, 126] on p "1000€ ❗" at bounding box center [203, 123] width 102 height 6
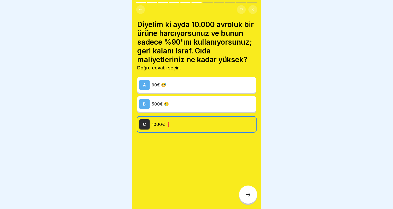
click at [245, 198] on icon at bounding box center [248, 195] width 6 height 6
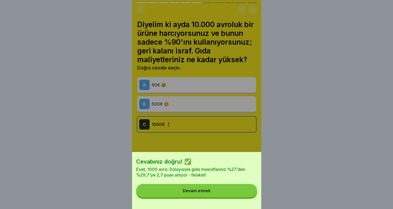
click at [236, 196] on button "Devam etmek" at bounding box center [196, 190] width 121 height 13
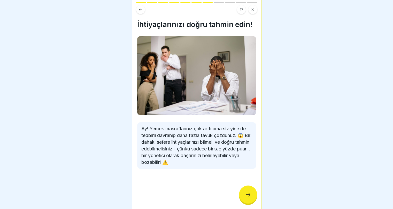
click at [246, 198] on icon at bounding box center [248, 195] width 6 height 6
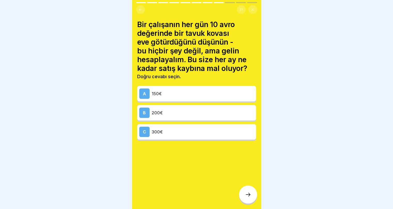
scroll to position [4, 0]
click at [206, 129] on p "300€" at bounding box center [203, 132] width 102 height 6
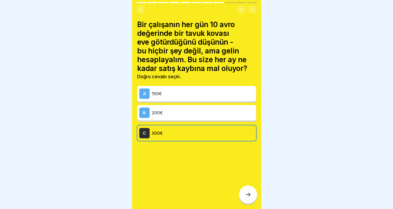
click at [244, 197] on div at bounding box center [248, 195] width 18 height 18
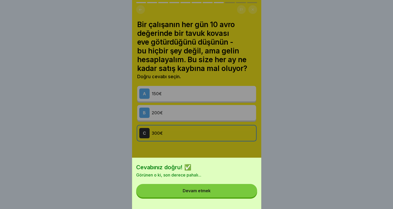
click at [240, 198] on button "Devam etmek" at bounding box center [196, 190] width 121 height 13
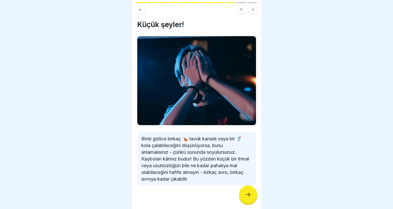
click at [248, 197] on icon at bounding box center [248, 195] width 6 height 6
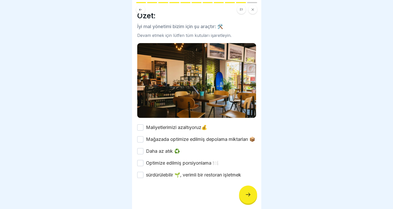
scroll to position [13, 0]
click at [142, 124] on button "Maliyetlerimizi azaltıyoruz💰" at bounding box center [140, 127] width 6 height 6
click at [143, 136] on div "Mağazada optimize edilmiş depolama miktarları 📦" at bounding box center [196, 139] width 118 height 7
click at [142, 136] on button "Mağazada optimize edilmiş depolama miktarları 📦" at bounding box center [140, 139] width 6 height 6
click at [140, 148] on button "Daha az atık ♻️" at bounding box center [140, 151] width 6 height 6
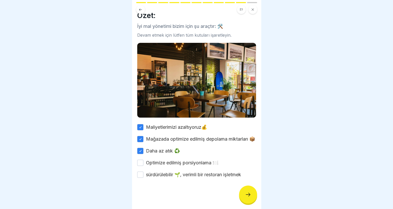
click at [142, 160] on button "Optimize edilmiş porsiyonlama 🍽️" at bounding box center [140, 163] width 6 height 6
click at [143, 172] on button "sürdürülebilir 🌱, verimli bir restoran işletmek" at bounding box center [140, 175] width 6 height 6
click at [250, 199] on div at bounding box center [248, 195] width 18 height 18
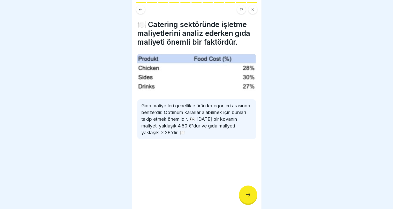
scroll to position [0, 0]
click at [253, 200] on div at bounding box center [248, 195] width 18 height 18
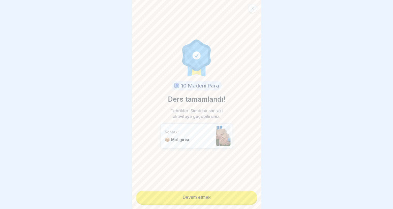
click at [242, 202] on link "Devam etmek" at bounding box center [196, 197] width 121 height 13
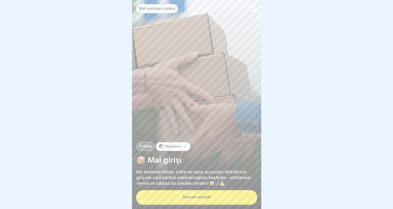
click at [236, 201] on button "Devam etmek" at bounding box center [196, 196] width 121 height 13
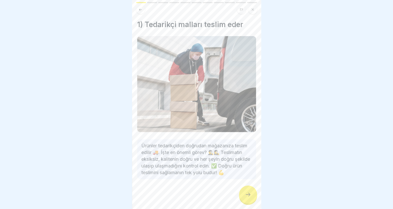
click at [246, 196] on icon at bounding box center [248, 195] width 6 height 6
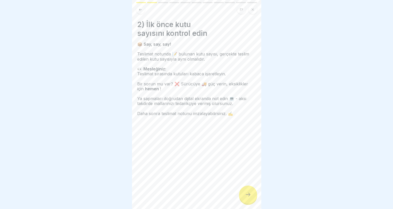
click at [248, 191] on div at bounding box center [248, 195] width 18 height 18
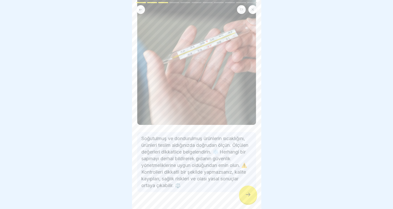
scroll to position [103, 0]
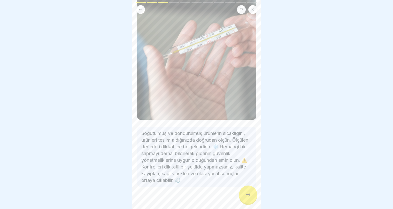
click at [249, 196] on icon at bounding box center [248, 195] width 6 height 6
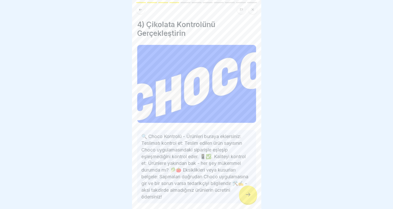
click at [246, 197] on icon at bounding box center [248, 195] width 6 height 6
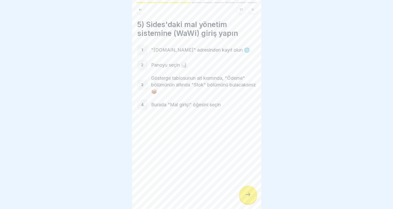
click at [246, 197] on icon at bounding box center [248, 195] width 6 height 6
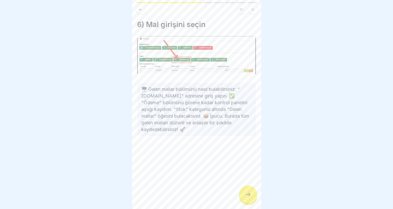
click at [246, 197] on icon at bounding box center [248, 195] width 6 height 6
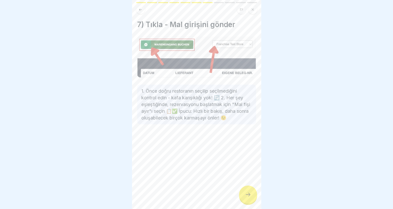
click at [246, 197] on icon at bounding box center [248, 195] width 6 height 6
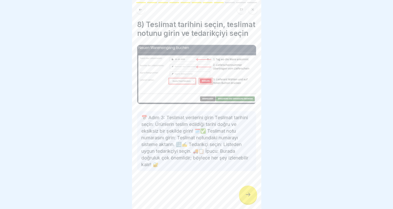
click at [246, 197] on icon at bounding box center [248, 195] width 6 height 6
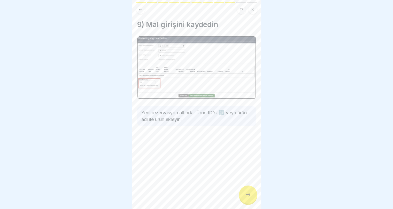
click at [246, 197] on icon at bounding box center [248, 195] width 6 height 6
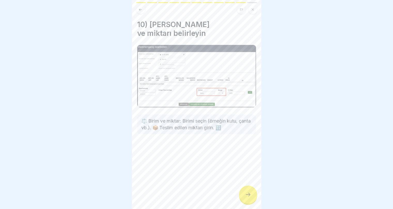
click at [246, 197] on icon at bounding box center [248, 195] width 6 height 6
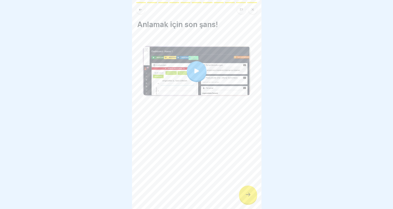
click at [246, 197] on icon at bounding box center [248, 195] width 6 height 6
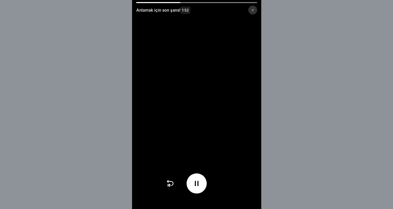
scroll to position [4, 0]
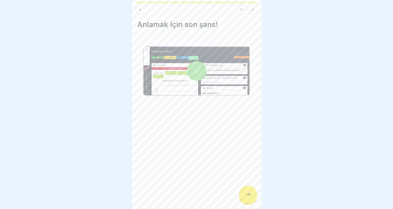
click at [243, 197] on div at bounding box center [248, 195] width 18 height 18
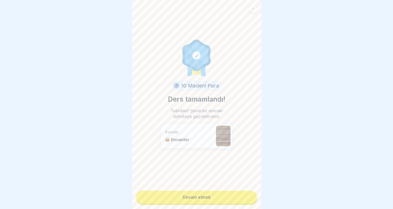
click at [235, 202] on div "10 Madeni Para Ders tamamlandı! Tebrikler! Şimdi bir sonraki aktiviteye geçebil…" at bounding box center [196, 104] width 129 height 209
click at [234, 201] on div "10 Madeni Para Ders tamamlandı! Tebrikler! Şimdi bir sonraki aktiviteye geçebil…" at bounding box center [196, 104] width 129 height 209
click at [228, 195] on link "Devam etmek" at bounding box center [196, 197] width 121 height 13
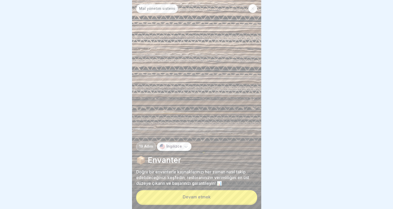
click at [225, 199] on button "Devam etmek" at bounding box center [196, 196] width 121 height 13
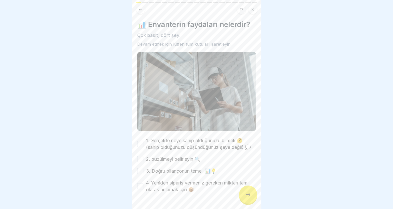
click at [143, 158] on div "2. büzülmeyi belirleyin 🔍" at bounding box center [168, 159] width 63 height 7
click at [138, 141] on button "1. Gerçekte neye sahip olduğunuzu bilmek 🤔 (sahip olduğunuzu düşündüğünüz şeye …" at bounding box center [140, 144] width 6 height 6
click at [141, 156] on button "2. büzülmeyi belirleyin 🔍" at bounding box center [140, 159] width 6 height 6
click at [145, 169] on div "3. Doğru bilançonun temeli 📊💡" at bounding box center [176, 171] width 79 height 7
click at [140, 170] on button "3. Doğru bilançonun temeli 📊💡" at bounding box center [140, 171] width 6 height 6
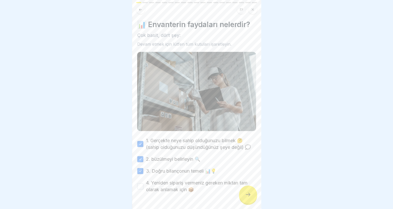
click at [141, 181] on div "4. Yeniden sipariş vermeniz gereken miktarı tam olarak anlamak için 📦" at bounding box center [196, 186] width 119 height 13
click at [142, 185] on button "4. Yeniden sipariş vermeniz gereken miktarı tam olarak anlamak için 📦" at bounding box center [140, 186] width 6 height 6
click at [238, 193] on label "4. Yeniden sipariş vermeniz gereken miktarı tam olarak anlamak için 📦" at bounding box center [201, 186] width 110 height 13
click at [143, 190] on button "4. Yeniden sipariş vermeniz gereken miktarı tam olarak anlamak için 📦" at bounding box center [140, 186] width 6 height 6
click at [242, 197] on div at bounding box center [248, 195] width 18 height 18
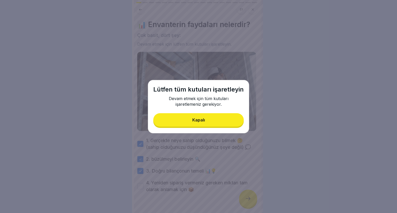
click at [187, 121] on button "Kapalı" at bounding box center [198, 119] width 90 height 13
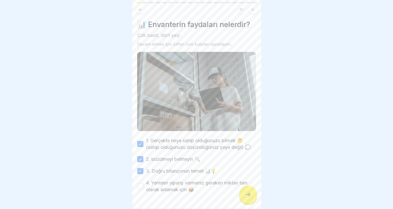
drag, startPoint x: 140, startPoint y: 188, endPoint x: 145, endPoint y: 189, distance: 4.2
click at [141, 188] on button "4. Yeniden sipariş vermeniz gereken miktarı tam olarak anlamak için 📦" at bounding box center [140, 186] width 6 height 6
click at [247, 198] on icon at bounding box center [248, 195] width 6 height 6
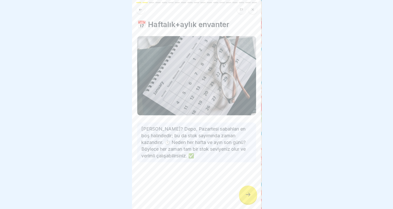
click at [253, 203] on div at bounding box center [248, 195] width 18 height 18
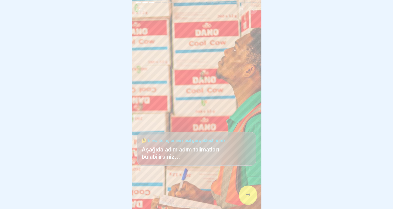
click at [253, 203] on div at bounding box center [248, 195] width 18 height 18
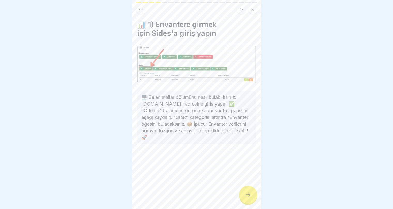
click at [253, 203] on div at bounding box center [248, 195] width 18 height 18
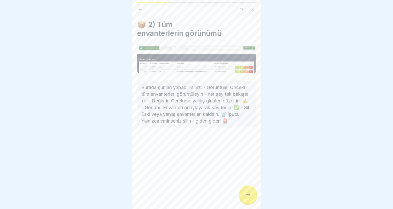
click at [253, 203] on div at bounding box center [248, 195] width 18 height 18
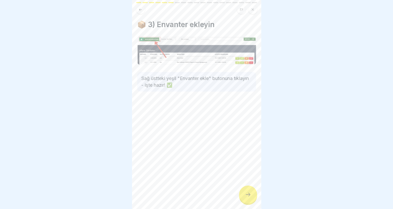
click at [253, 203] on div at bounding box center [248, 195] width 18 height 18
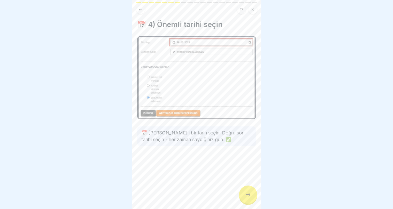
click at [253, 203] on div at bounding box center [248, 195] width 18 height 18
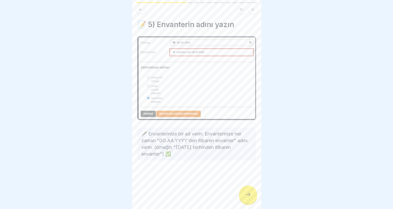
click at [253, 203] on div at bounding box center [248, 195] width 18 height 18
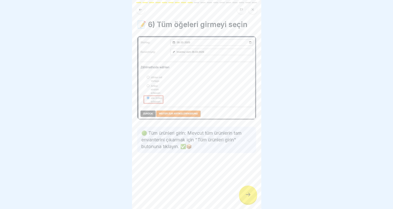
click at [253, 203] on div at bounding box center [248, 195] width 18 height 18
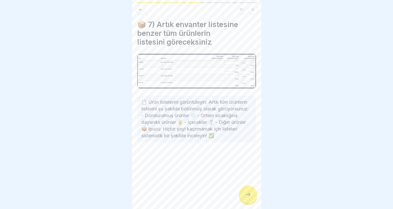
click at [253, 203] on div at bounding box center [248, 195] width 18 height 18
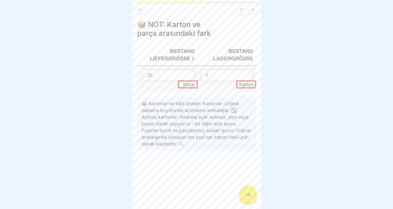
click at [253, 203] on div at bounding box center [248, 195] width 18 height 18
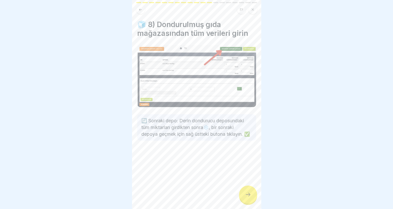
click at [307, 188] on body "Mal yönetim sistemi 19 Adım İngilizce 📦 Envanter Doğru bir envanterle kaynaklar…" at bounding box center [196, 104] width 393 height 209
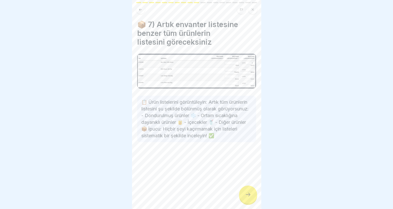
drag, startPoint x: 266, startPoint y: 175, endPoint x: 292, endPoint y: 177, distance: 25.9
click at [292, 177] on div at bounding box center [196, 104] width 393 height 209
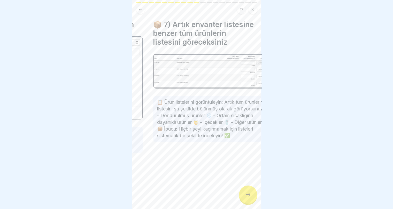
click at [284, 146] on body "Mal yönetim sistemi 19 Adım İngilizce 📦 Envanter Doğru bir envanterle kaynaklar…" at bounding box center [196, 104] width 393 height 209
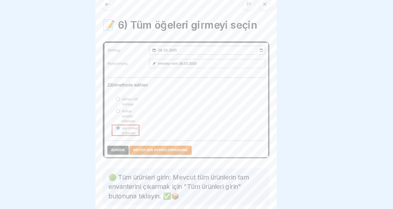
click at [140, 12] on button at bounding box center [140, 9] width 9 height 9
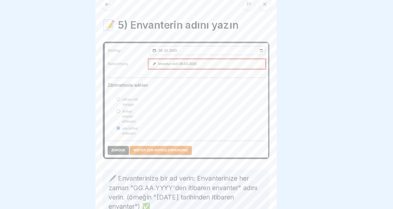
click at [141, 11] on icon at bounding box center [140, 10] width 4 height 4
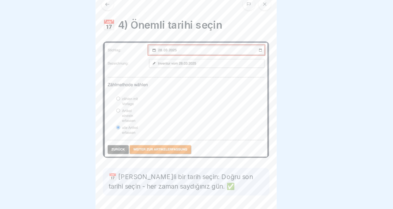
click at [141, 11] on icon at bounding box center [140, 10] width 4 height 4
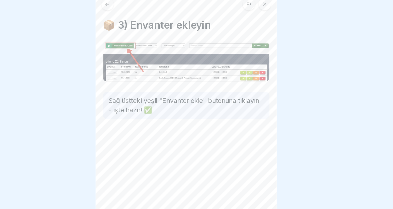
click at [141, 11] on icon at bounding box center [140, 10] width 4 height 4
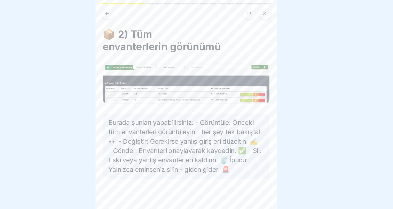
click at [140, 10] on icon at bounding box center [140, 9] width 3 height 2
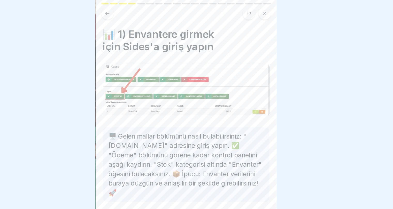
click at [140, 10] on icon at bounding box center [140, 9] width 3 height 2
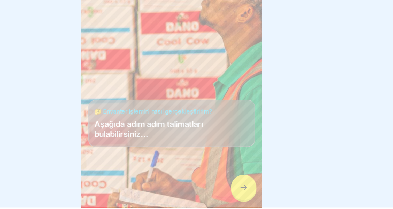
scroll to position [4, 0]
click at [251, 198] on div at bounding box center [248, 195] width 18 height 18
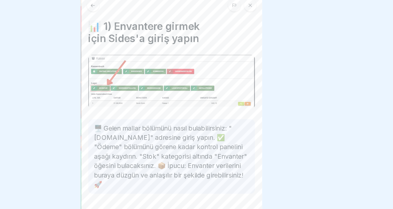
scroll to position [0, 0]
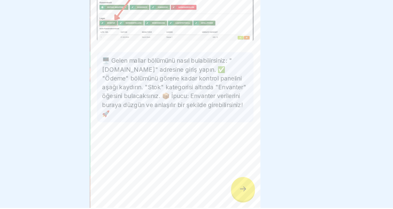
click at [249, 198] on icon at bounding box center [248, 195] width 6 height 6
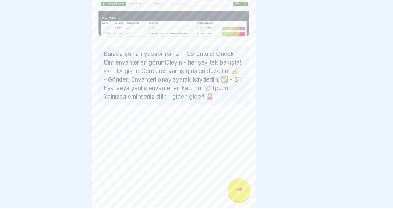
scroll to position [4, 0]
click at [250, 195] on icon at bounding box center [248, 195] width 6 height 6
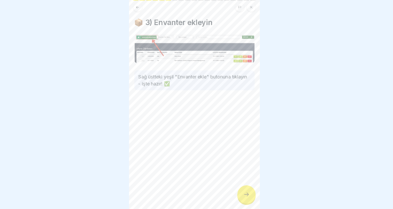
scroll to position [0, 0]
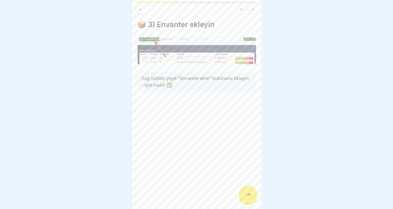
click at [245, 198] on icon at bounding box center [248, 195] width 6 height 6
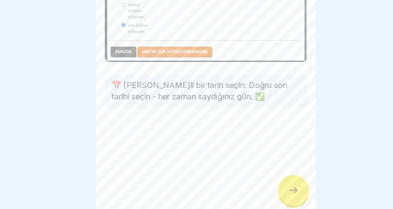
click at [245, 193] on div at bounding box center [248, 195] width 18 height 18
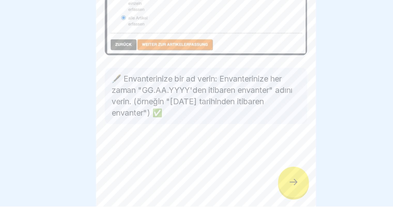
scroll to position [4, 0]
click at [247, 199] on div at bounding box center [248, 195] width 18 height 18
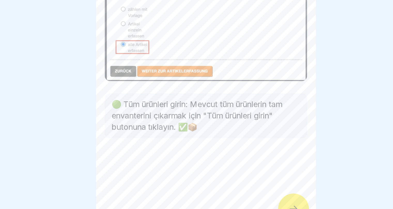
click at [247, 190] on div at bounding box center [248, 195] width 18 height 18
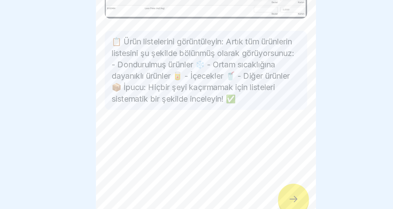
click at [249, 196] on icon at bounding box center [248, 195] width 6 height 6
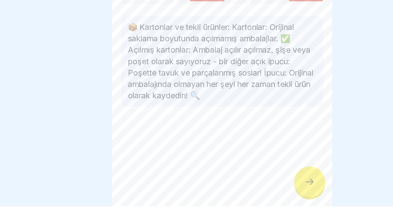
click at [250, 194] on icon at bounding box center [248, 195] width 6 height 6
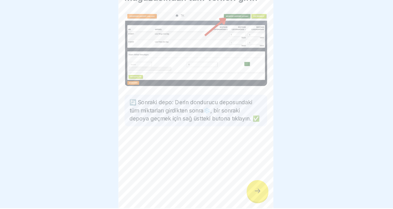
click at [247, 189] on div at bounding box center [248, 195] width 18 height 18
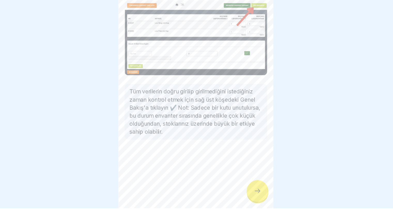
click at [246, 199] on div at bounding box center [248, 195] width 18 height 18
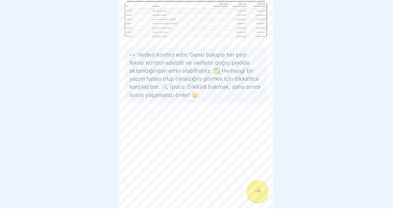
click at [246, 199] on div at bounding box center [248, 195] width 18 height 18
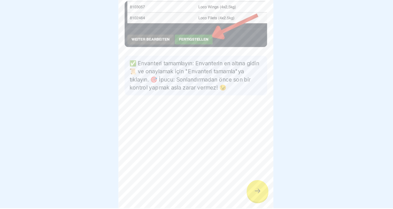
click at [246, 199] on div at bounding box center [248, 195] width 18 height 18
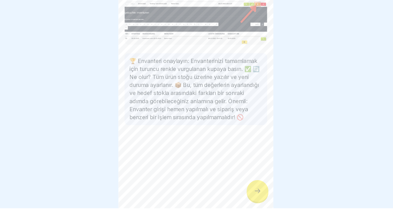
click at [246, 199] on div at bounding box center [248, 195] width 18 height 18
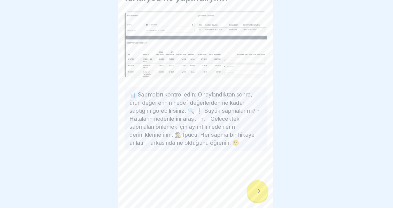
click at [246, 199] on div at bounding box center [248, 195] width 18 height 18
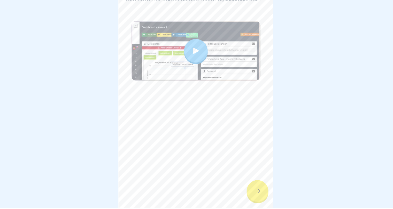
click at [246, 199] on div at bounding box center [248, 195] width 18 height 18
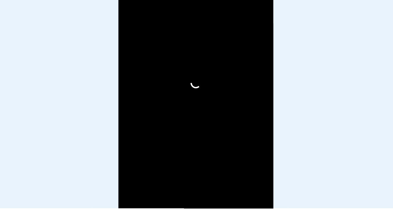
click at [246, 199] on video at bounding box center [196, 104] width 129 height 209
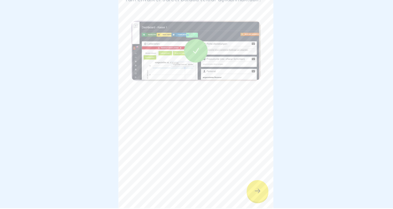
click at [244, 195] on div at bounding box center [248, 195] width 18 height 18
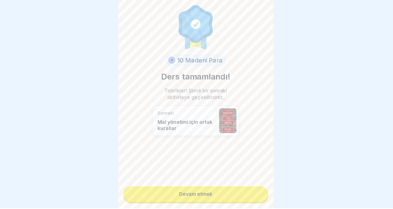
click at [231, 197] on link "Devam etmek" at bounding box center [196, 197] width 121 height 13
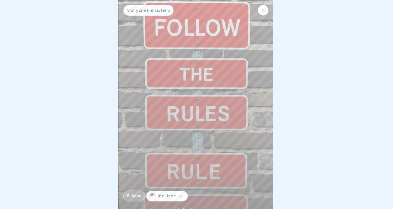
click at [255, 9] on div at bounding box center [252, 8] width 9 height 9
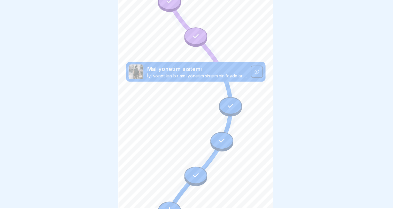
scroll to position [3903, 0]
